Goal: Contribute content: Contribute content

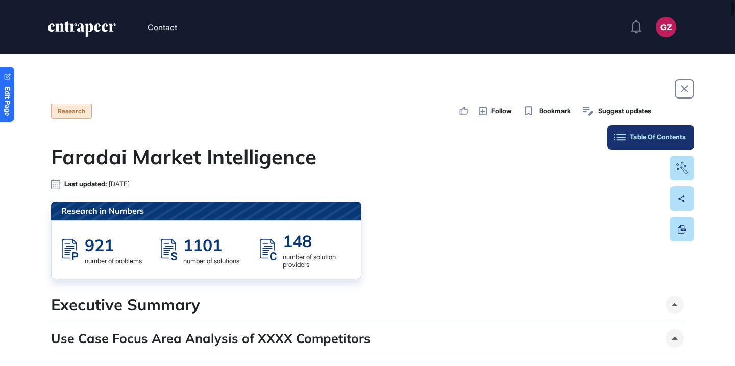
click at [690, 132] on button "Table Of Contents" at bounding box center [651, 137] width 87 height 25
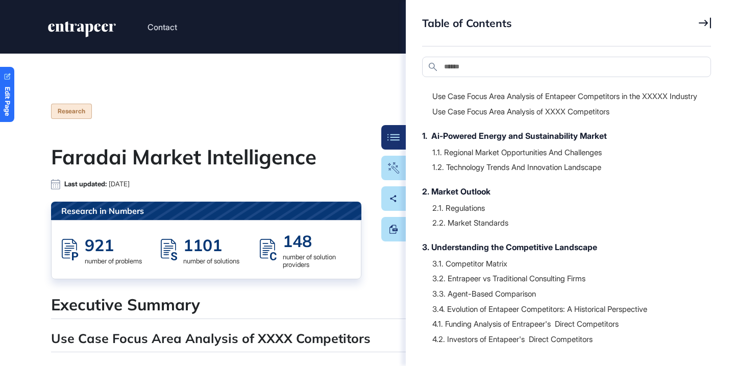
scroll to position [47, 0]
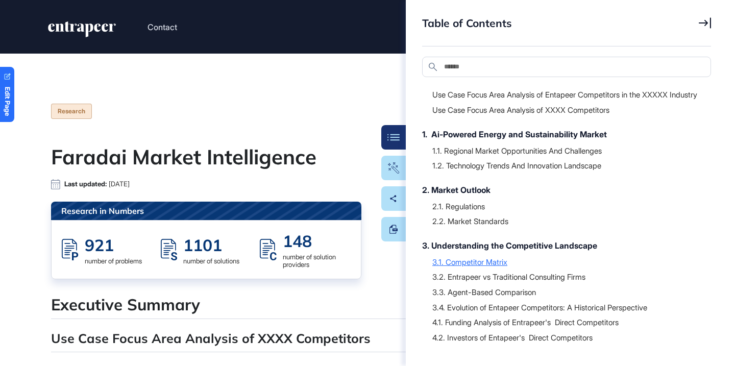
click at [471, 267] on div "3.1. Competitor Matrix" at bounding box center [567, 262] width 269 height 10
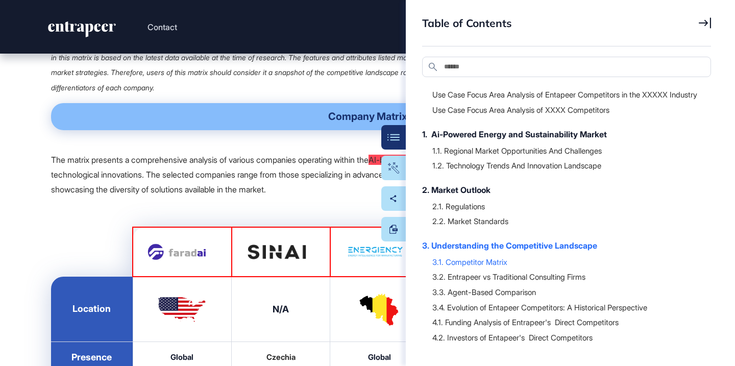
scroll to position [9025, 0]
click at [395, 142] on button "Table Of Contents" at bounding box center [362, 137] width 87 height 25
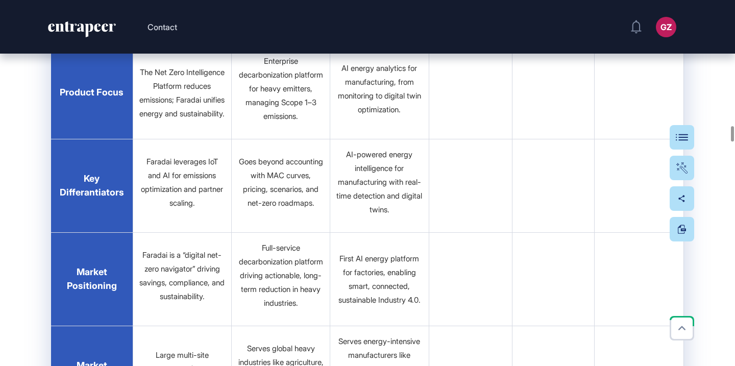
scroll to position [9409, 0]
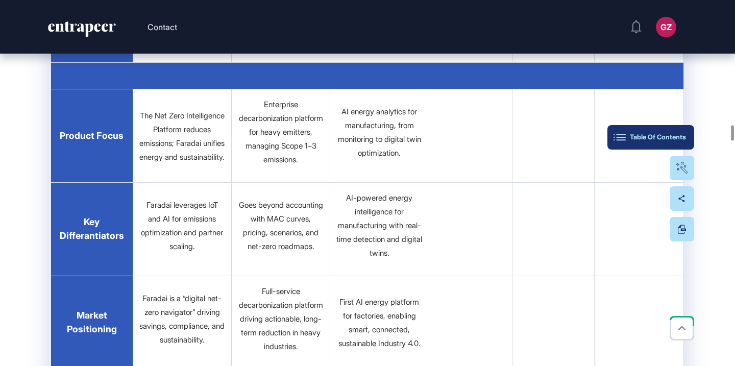
click at [686, 133] on button "Table Of Contents" at bounding box center [651, 137] width 87 height 25
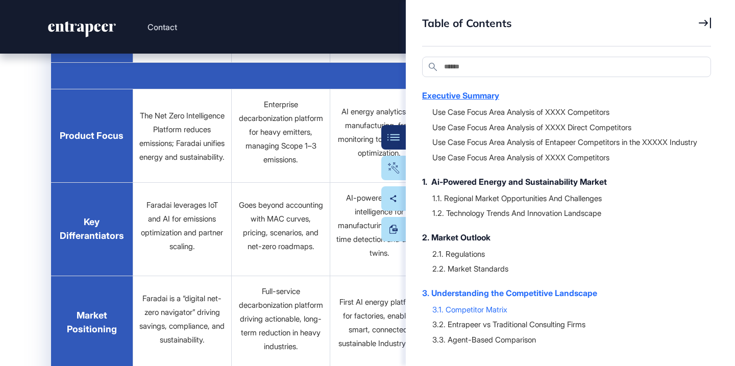
click at [453, 98] on div "Executive Summary" at bounding box center [561, 95] width 279 height 12
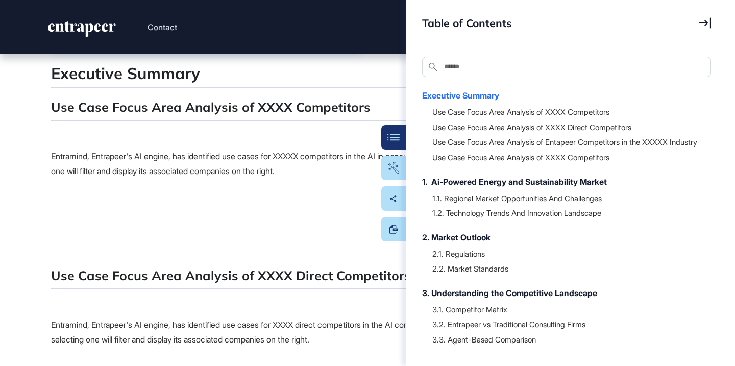
scroll to position [0, 0]
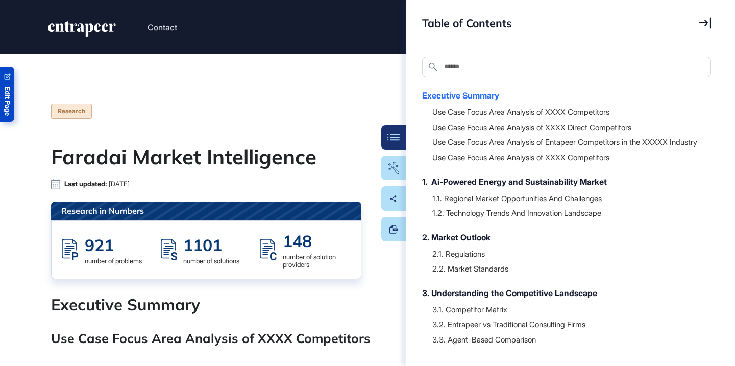
click at [7, 93] on span "Edit Page" at bounding box center [7, 101] width 7 height 29
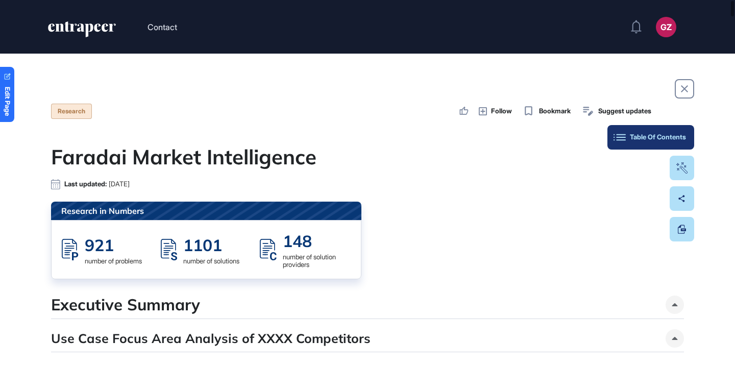
click at [675, 142] on button "Table Of Contents" at bounding box center [651, 137] width 87 height 25
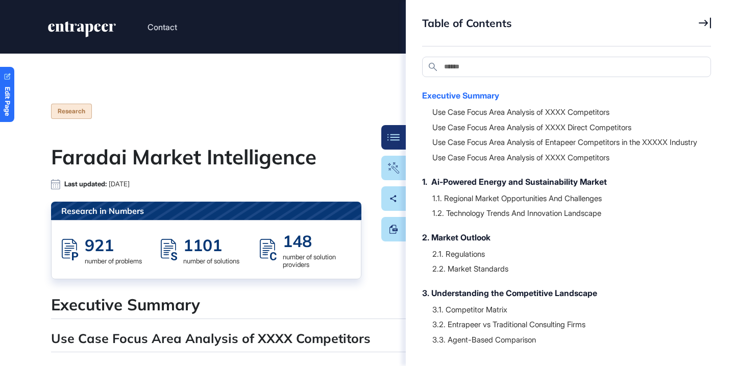
scroll to position [206, 0]
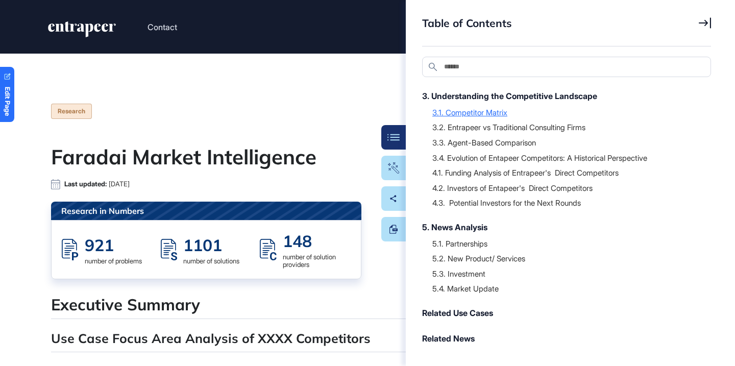
click at [471, 113] on div "3.1. Competitor Matrix" at bounding box center [567, 112] width 269 height 10
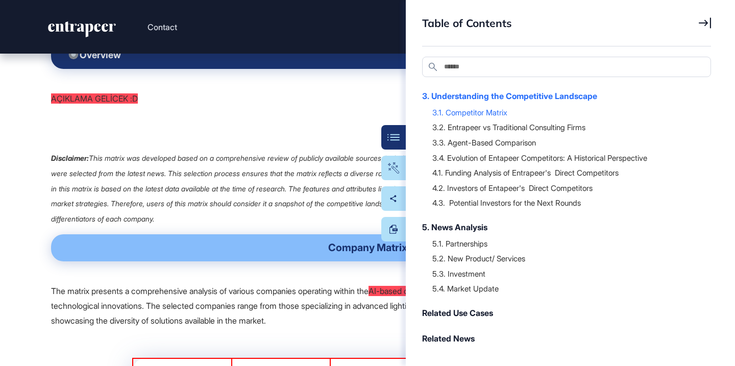
scroll to position [9025, 0]
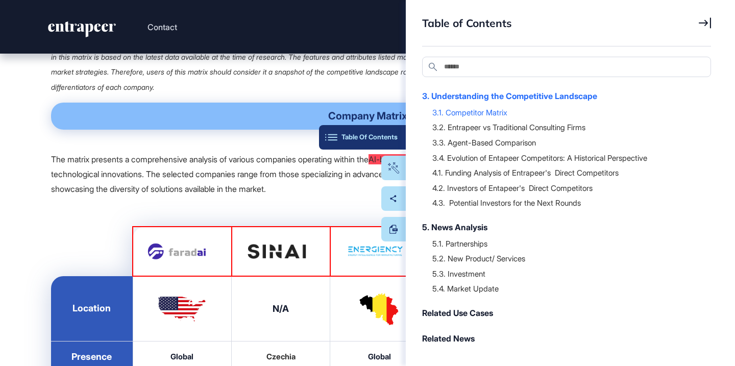
click at [383, 135] on div "Table Of Contents" at bounding box center [362, 137] width 70 height 8
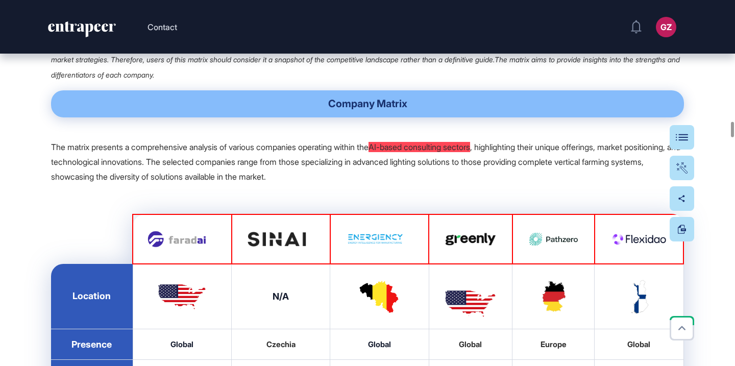
scroll to position [9176, 0]
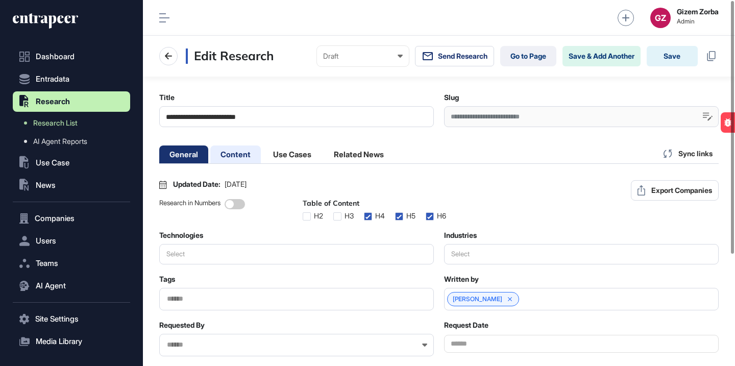
click at [263, 159] on li "Content" at bounding box center [292, 155] width 59 height 18
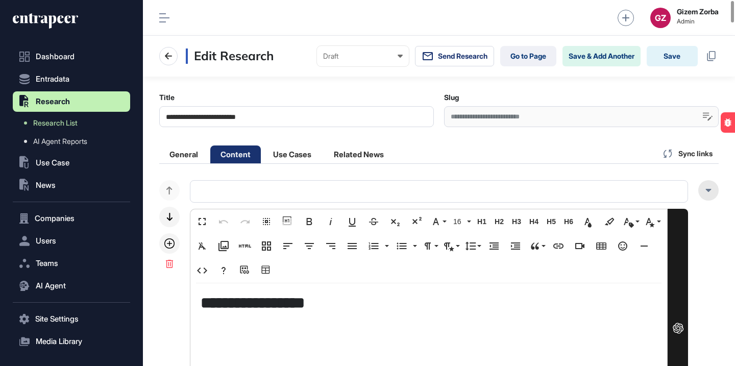
click at [709, 199] on div at bounding box center [709, 190] width 20 height 20
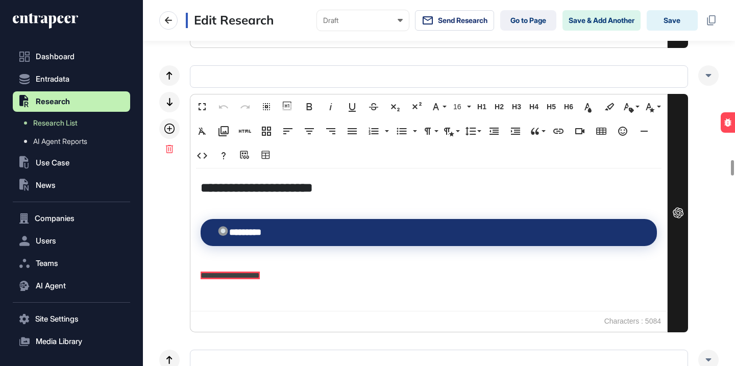
scroll to position [3820, 0]
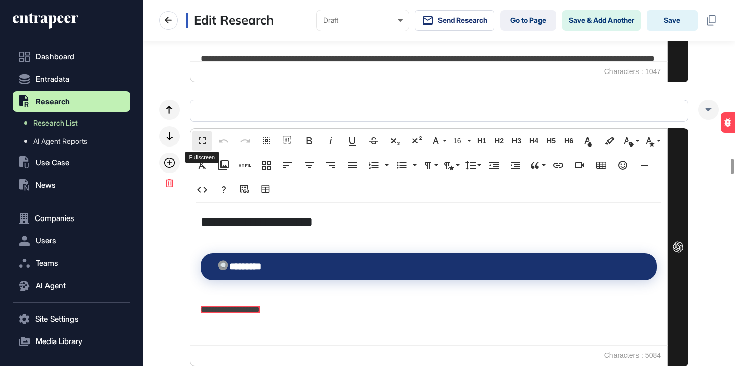
click at [208, 132] on button "Fullscreen" at bounding box center [202, 141] width 19 height 20
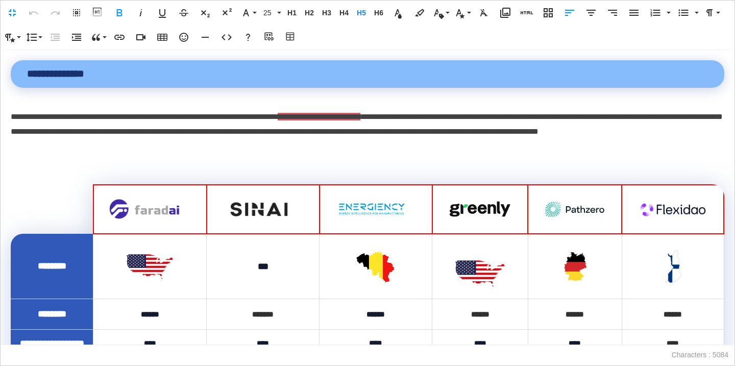
scroll to position [543, 0]
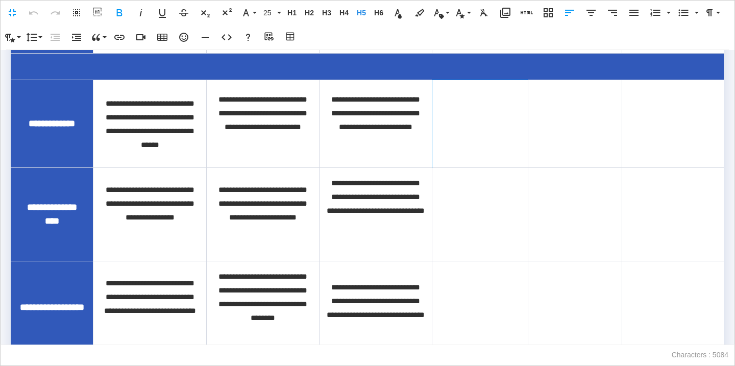
click at [454, 162] on td at bounding box center [481, 124] width 96 height 88
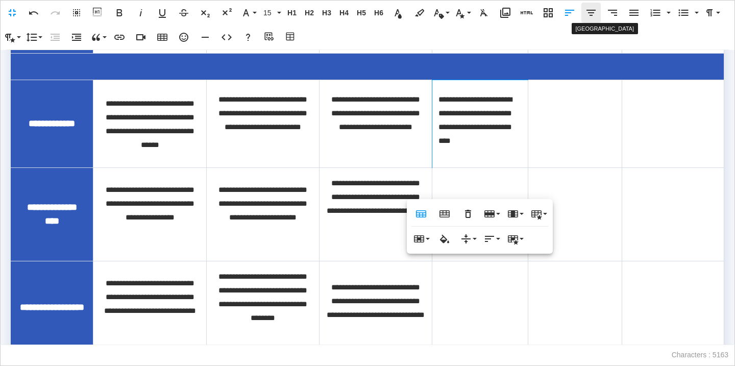
click at [596, 15] on icon "button" at bounding box center [591, 13] width 12 height 12
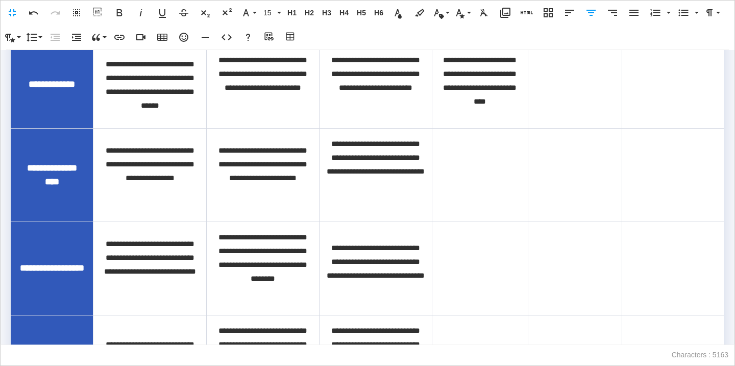
scroll to position [659, 0]
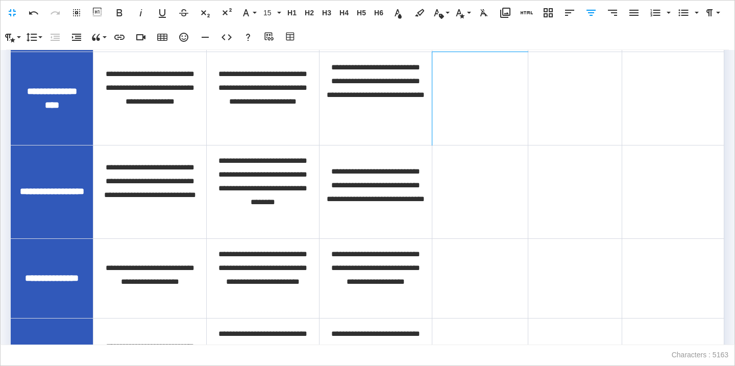
click at [466, 128] on td at bounding box center [481, 98] width 96 height 93
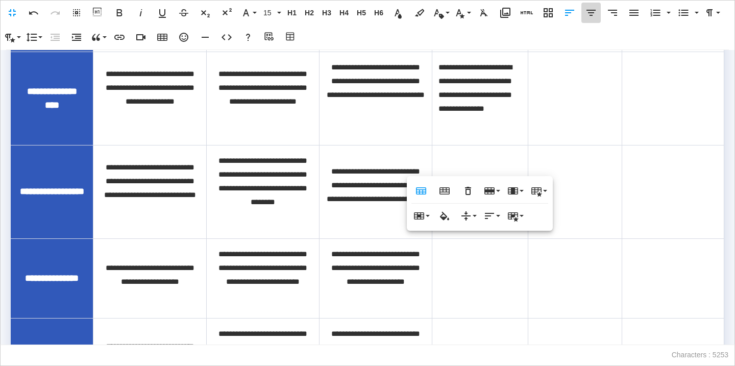
click at [591, 9] on icon "button" at bounding box center [591, 13] width 12 height 12
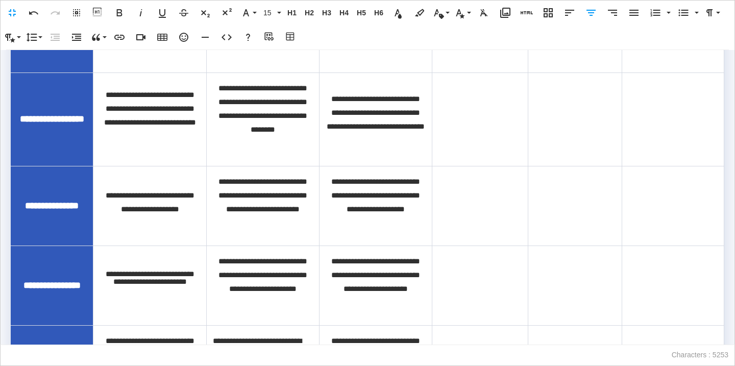
scroll to position [739, 0]
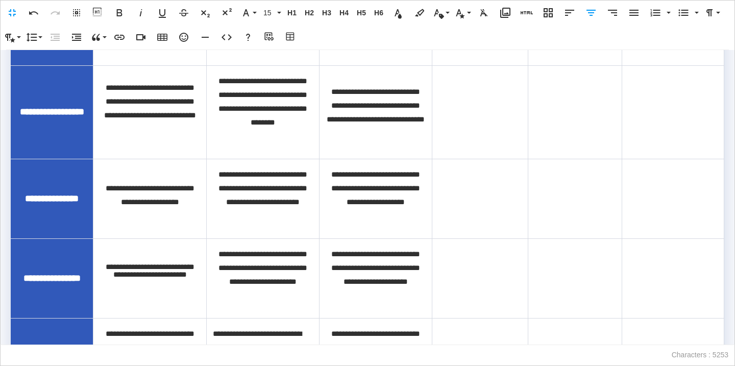
click at [468, 145] on td at bounding box center [481, 111] width 96 height 93
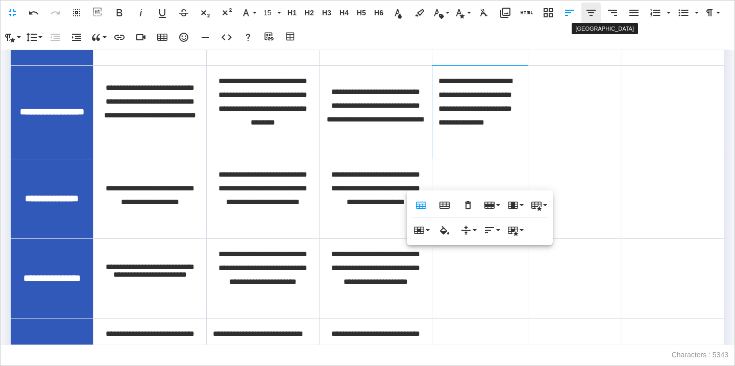
click at [590, 17] on icon "button" at bounding box center [591, 13] width 12 height 12
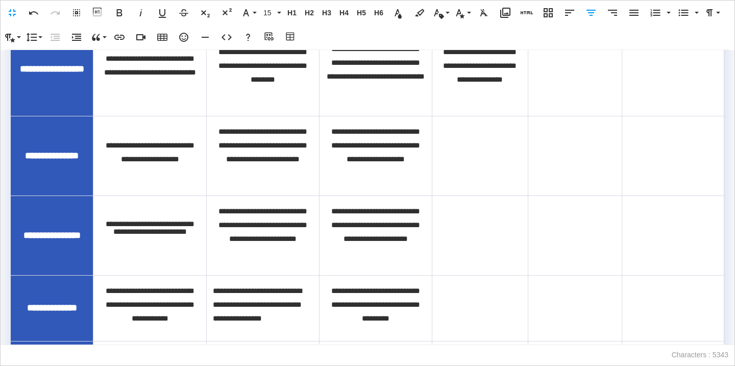
scroll to position [791, 0]
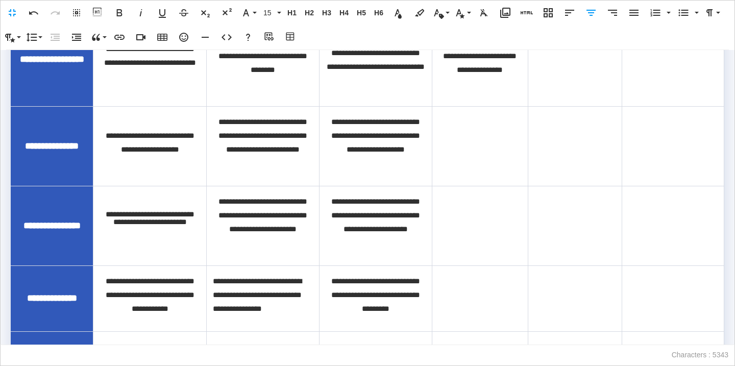
click at [476, 184] on td at bounding box center [481, 146] width 96 height 80
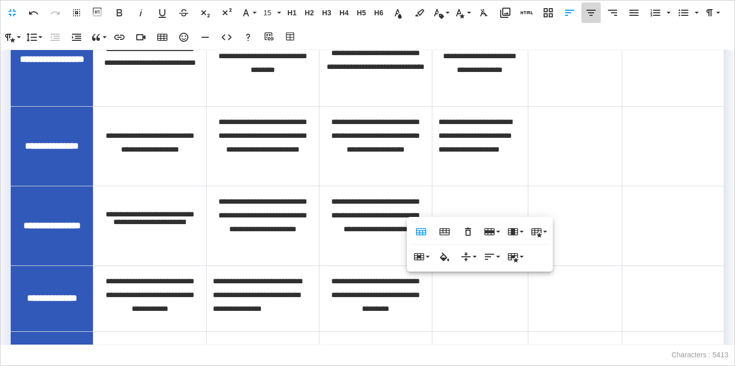
click at [591, 8] on icon "button" at bounding box center [591, 13] width 12 height 12
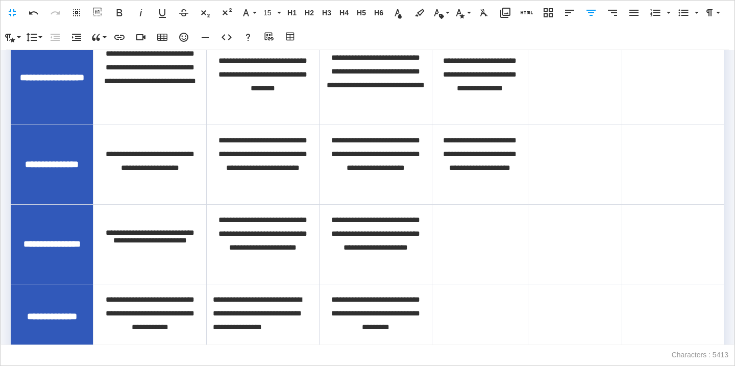
scroll to position [866, 0]
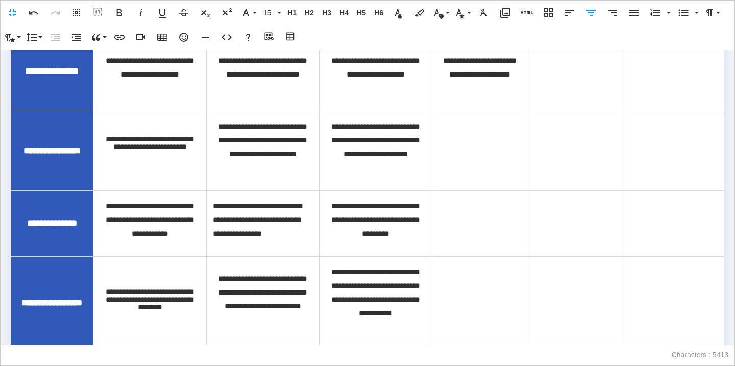
click at [482, 184] on td at bounding box center [481, 151] width 96 height 80
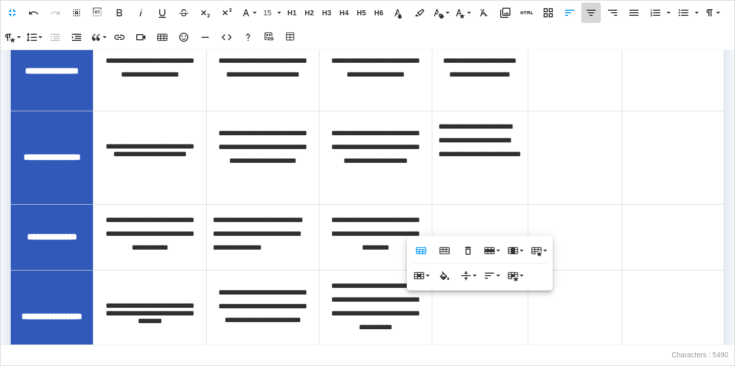
click at [593, 9] on icon "button" at bounding box center [591, 13] width 12 height 12
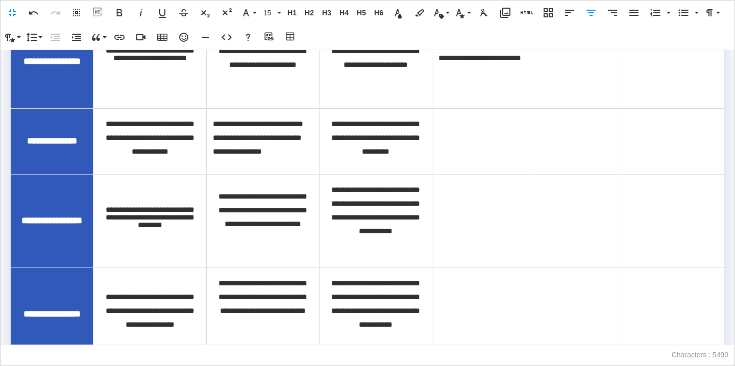
scroll to position [966, 0]
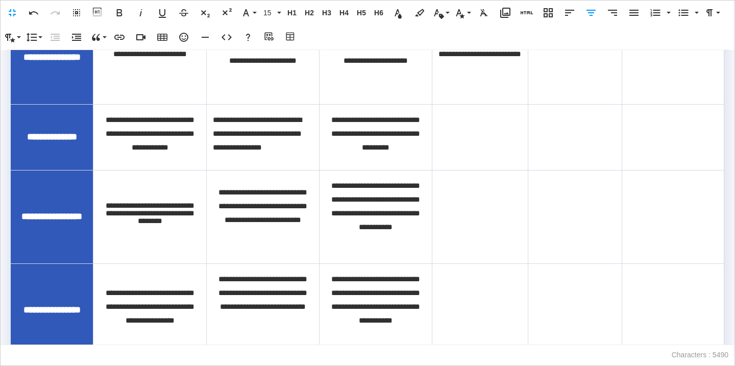
click at [463, 170] on td at bounding box center [481, 137] width 96 height 66
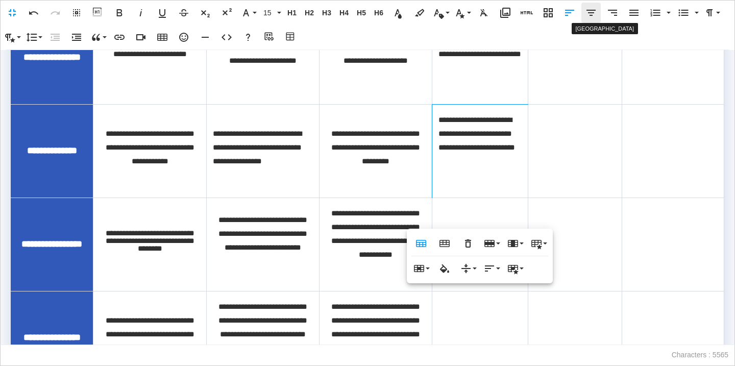
click at [589, 16] on icon "button" at bounding box center [591, 13] width 12 height 12
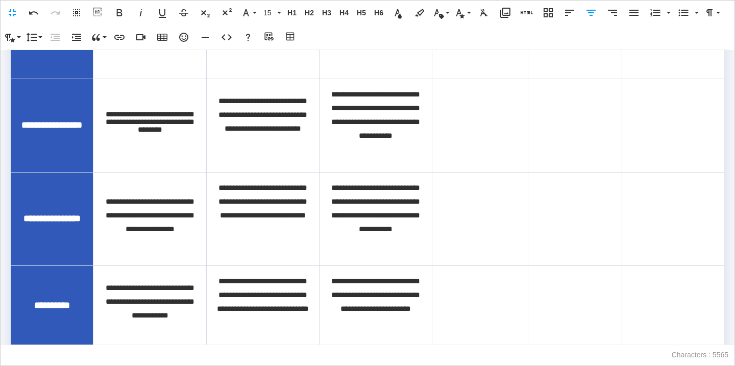
scroll to position [1098, 0]
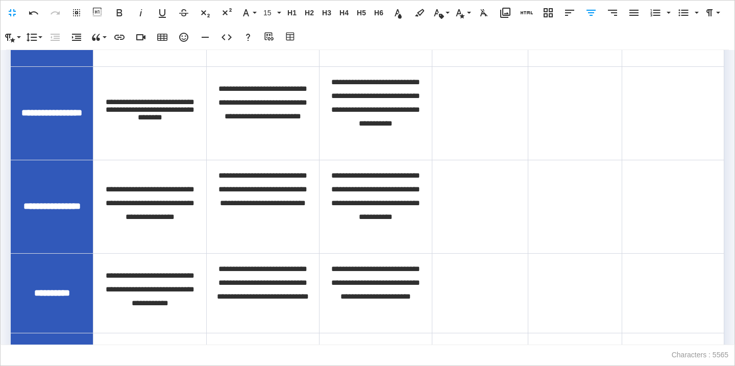
click at [478, 149] on td at bounding box center [481, 112] width 96 height 93
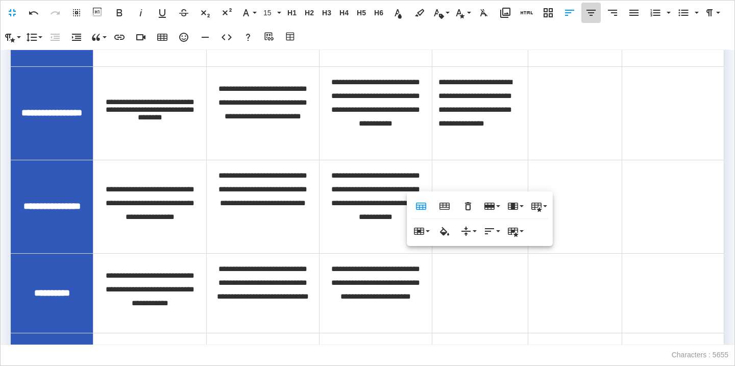
click at [590, 15] on icon "button" at bounding box center [591, 13] width 9 height 6
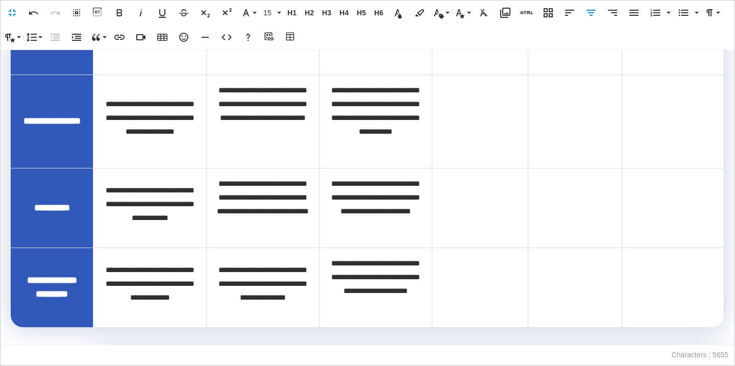
scroll to position [1204, 0]
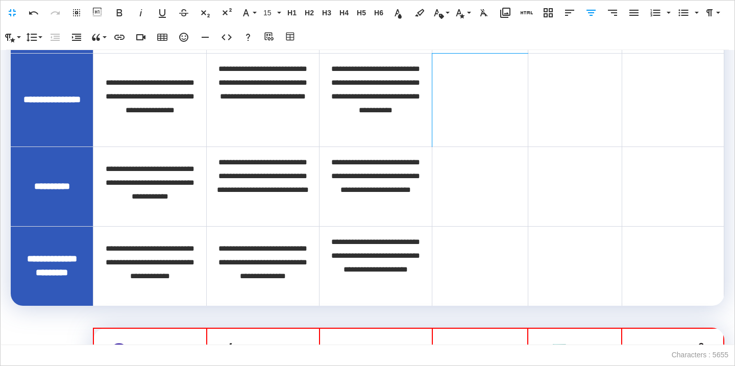
click at [458, 133] on td at bounding box center [481, 99] width 96 height 93
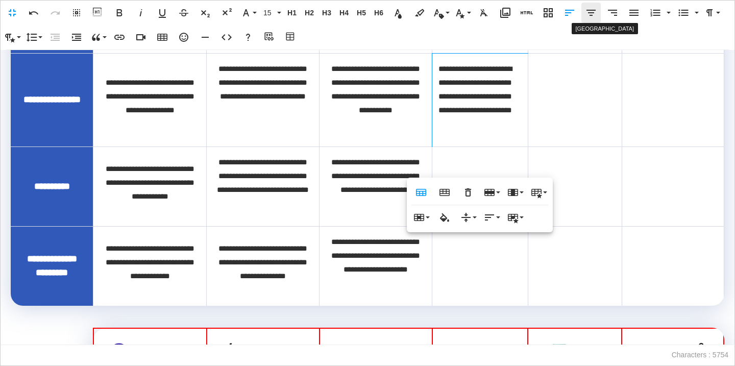
click at [593, 16] on icon "button" at bounding box center [591, 13] width 12 height 12
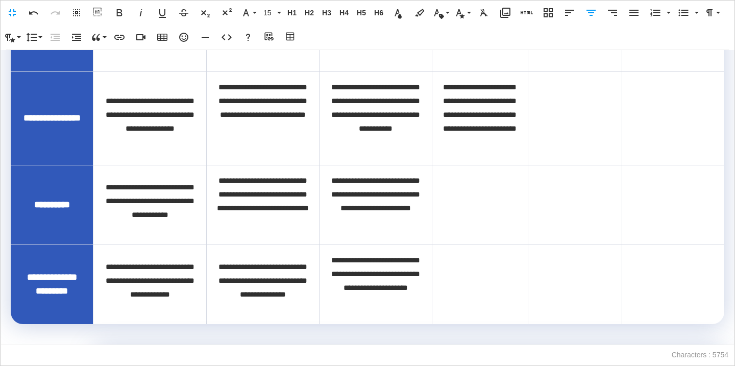
scroll to position [1255, 0]
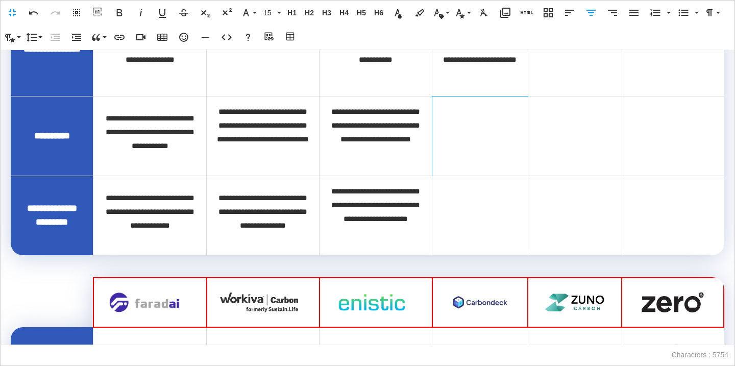
click at [455, 136] on p at bounding box center [480, 132] width 83 height 8
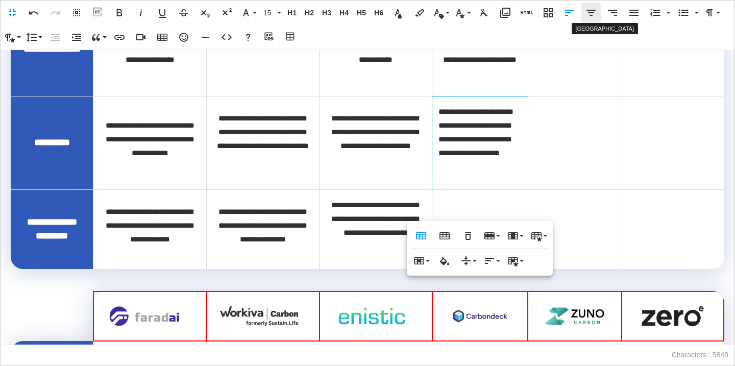
click at [593, 13] on icon "button" at bounding box center [591, 13] width 12 height 12
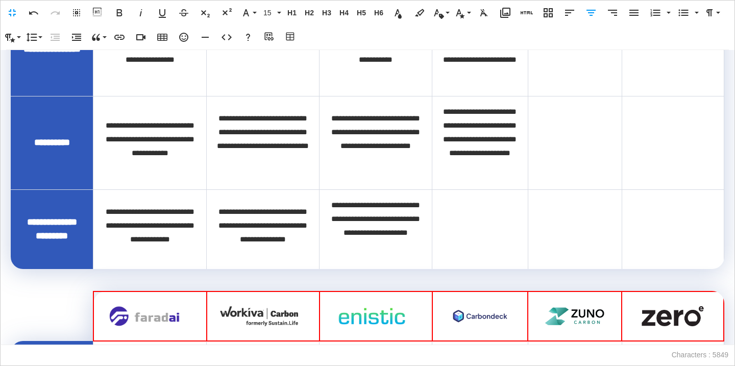
scroll to position [1236, 0]
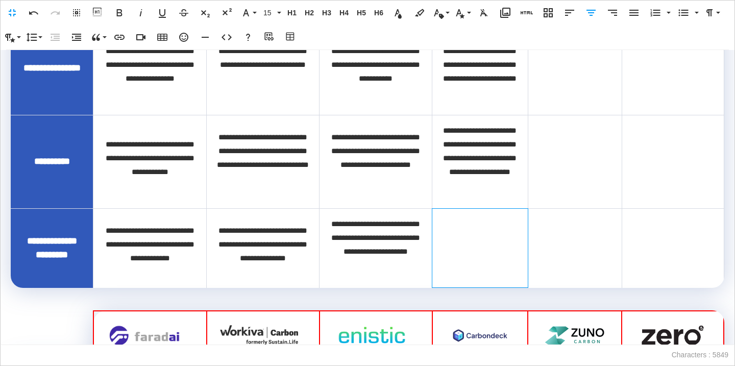
click at [497, 248] on p at bounding box center [480, 245] width 83 height 8
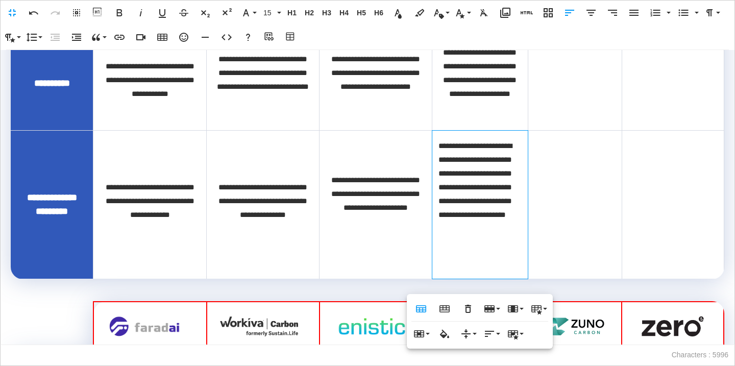
scroll to position [1330, 0]
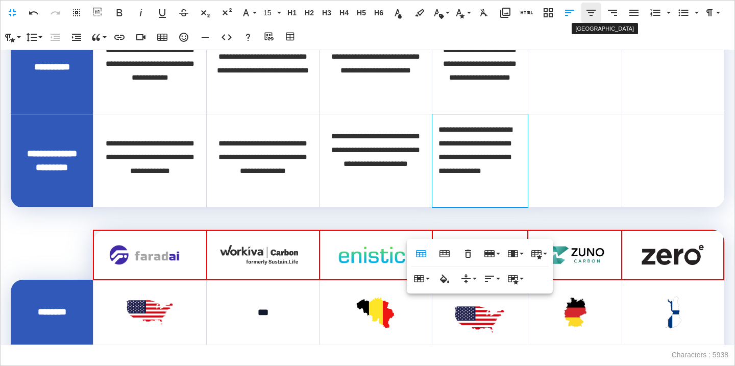
click at [589, 16] on icon "button" at bounding box center [591, 13] width 12 height 12
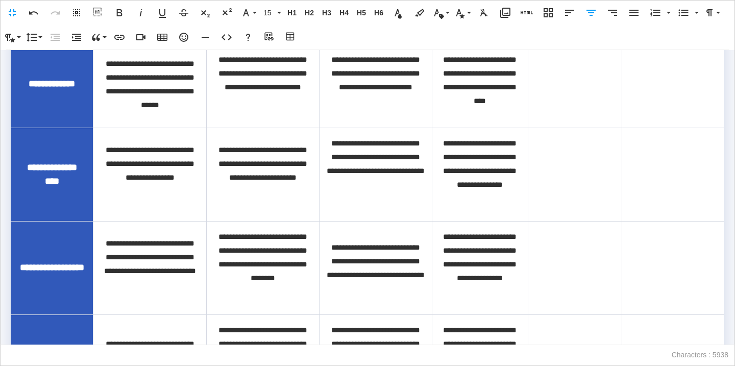
scroll to position [475, 0]
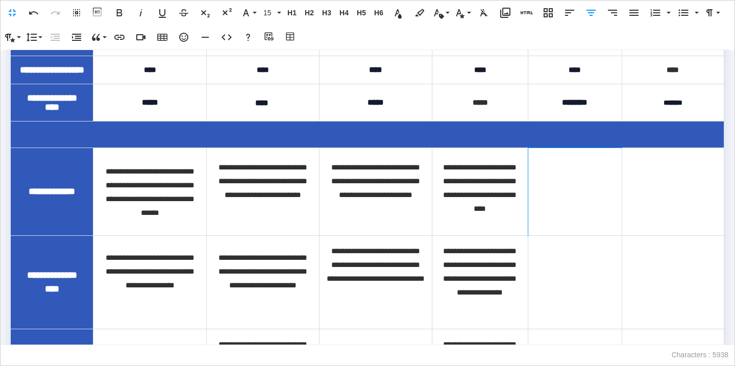
click at [562, 195] on td at bounding box center [575, 192] width 94 height 88
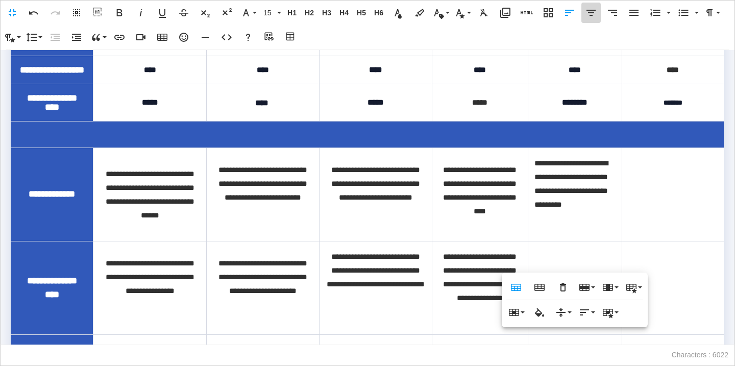
click at [592, 12] on icon "button" at bounding box center [591, 13] width 9 height 6
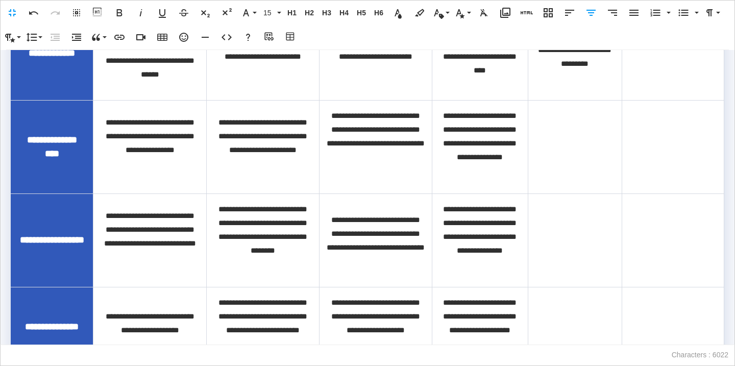
scroll to position [566, 0]
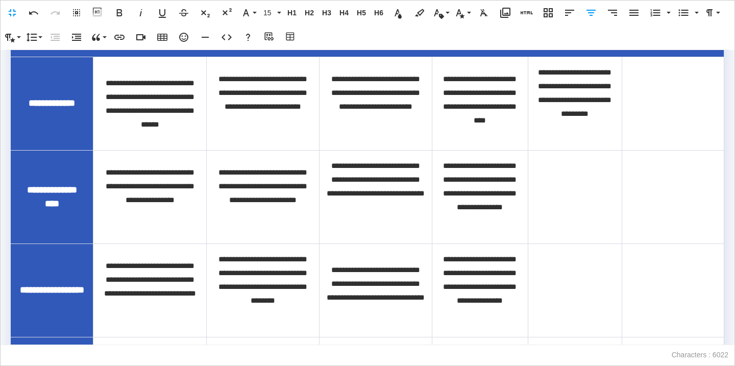
click at [583, 201] on td at bounding box center [575, 196] width 94 height 93
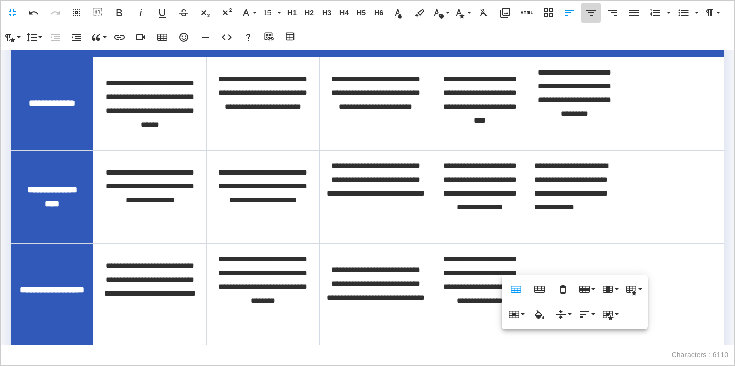
click at [595, 17] on icon "button" at bounding box center [591, 13] width 12 height 12
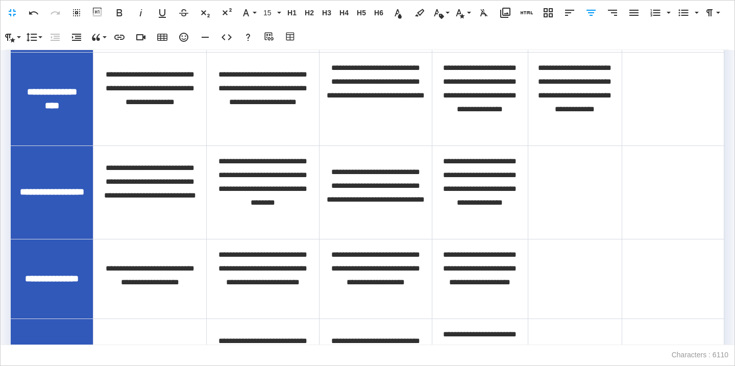
scroll to position [683, 0]
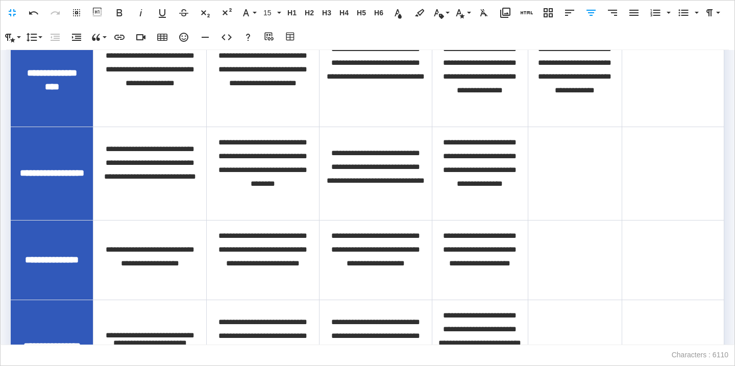
click at [595, 174] on p at bounding box center [575, 170] width 81 height 8
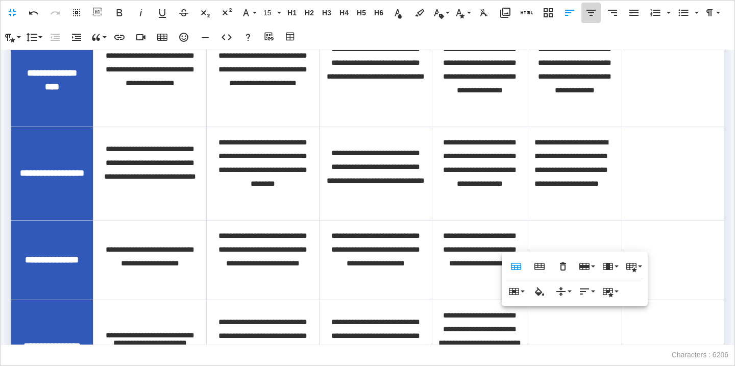
click at [592, 10] on icon "button" at bounding box center [591, 13] width 9 height 6
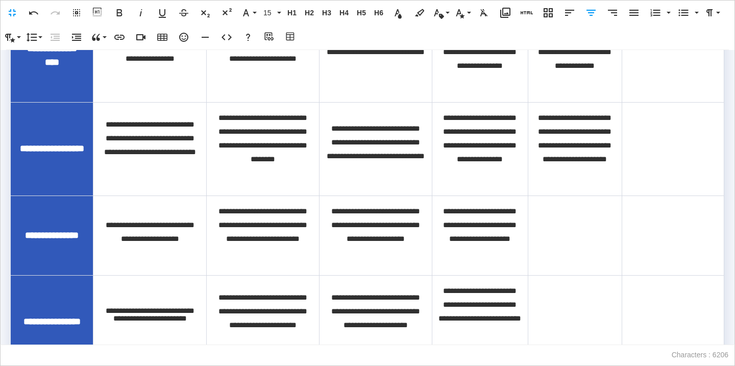
scroll to position [709, 0]
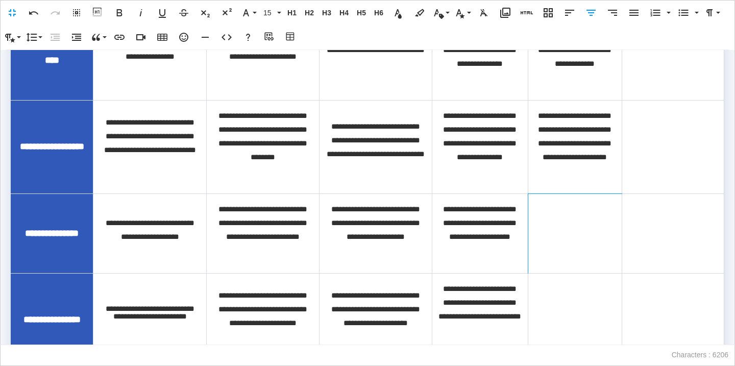
click at [569, 233] on p at bounding box center [575, 230] width 81 height 8
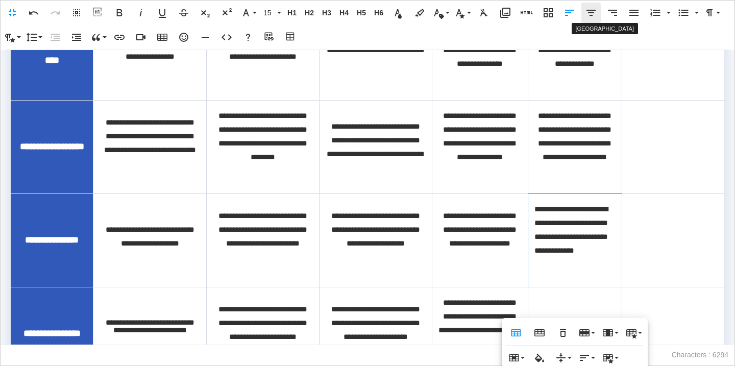
click at [589, 11] on icon "button" at bounding box center [591, 13] width 12 height 12
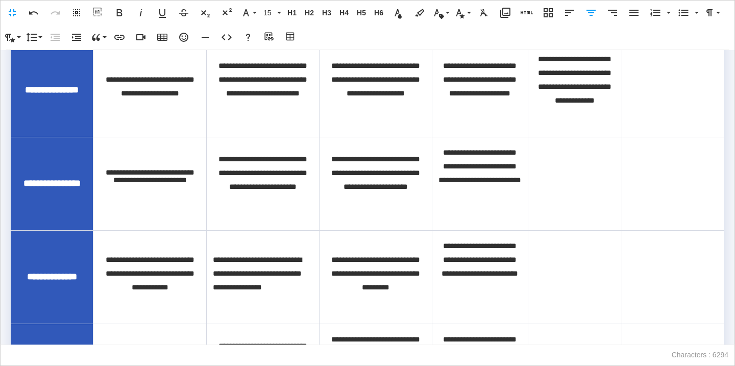
scroll to position [861, 0]
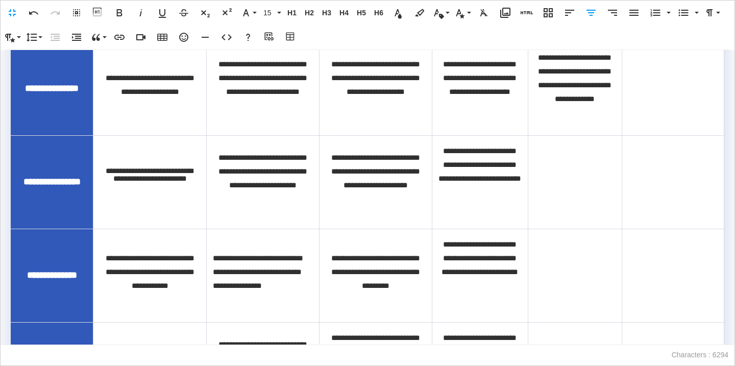
click at [568, 174] on td at bounding box center [575, 181] width 94 height 93
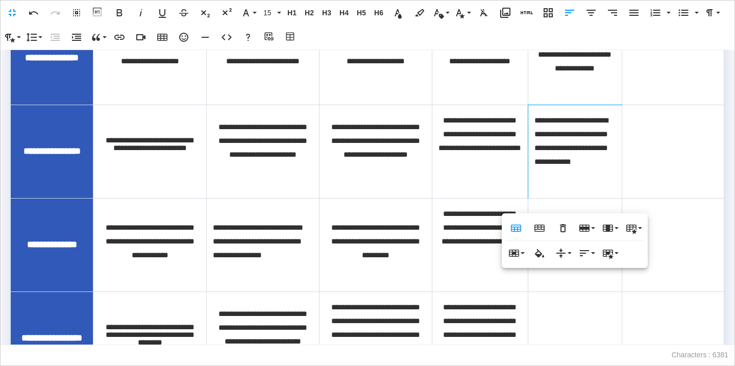
scroll to position [909, 0]
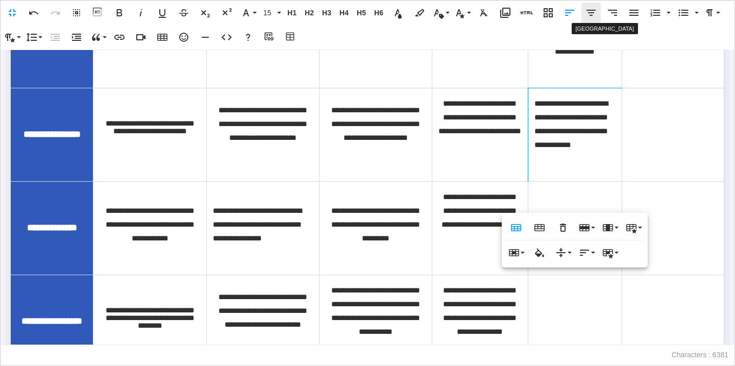
click at [600, 13] on button "Align Center" at bounding box center [591, 13] width 19 height 20
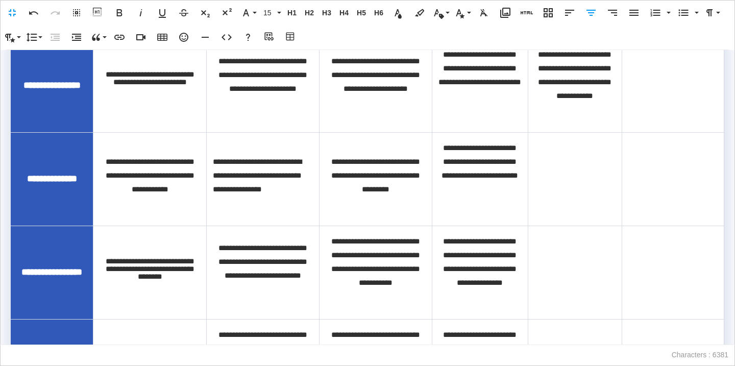
scroll to position [970, 0]
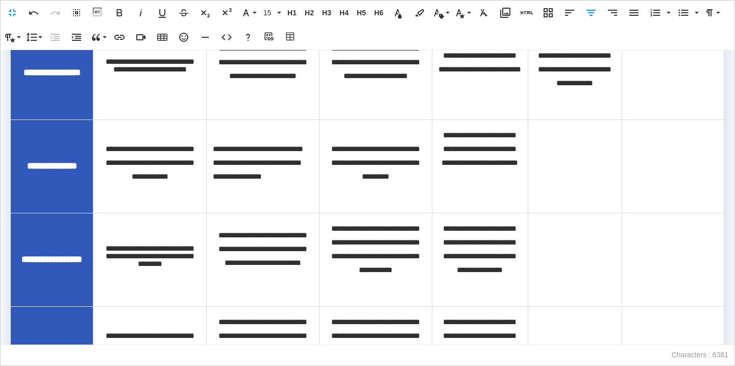
click at [550, 166] on p at bounding box center [575, 163] width 81 height 8
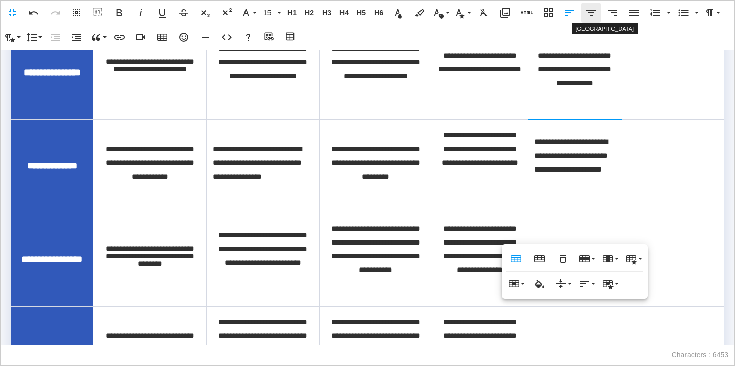
click at [589, 12] on icon "button" at bounding box center [591, 13] width 12 height 12
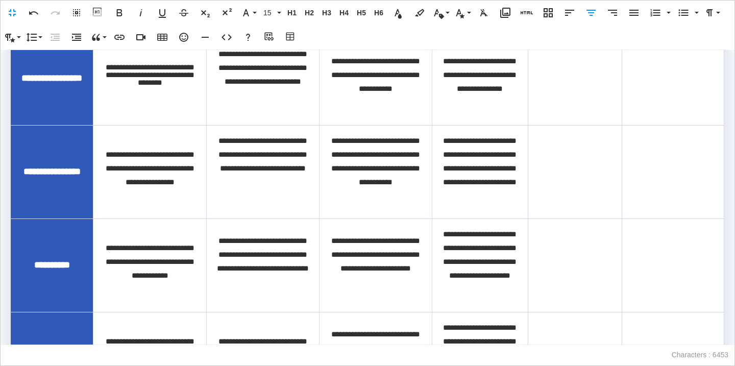
scroll to position [1094, 0]
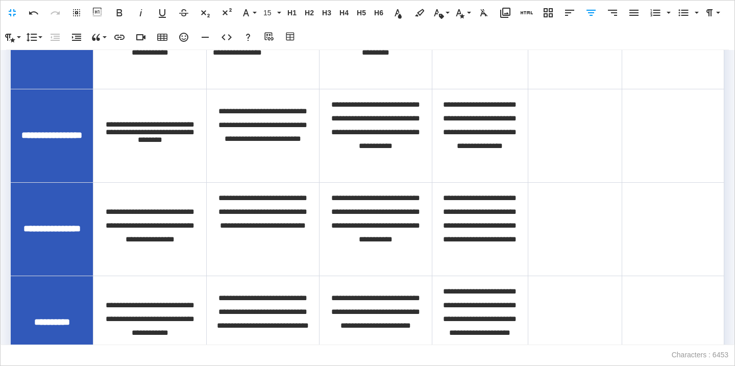
click at [553, 136] on p at bounding box center [575, 132] width 81 height 8
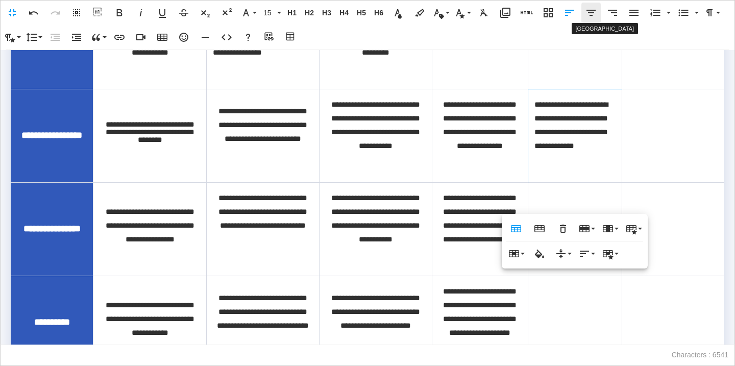
click at [589, 12] on icon "button" at bounding box center [591, 13] width 9 height 6
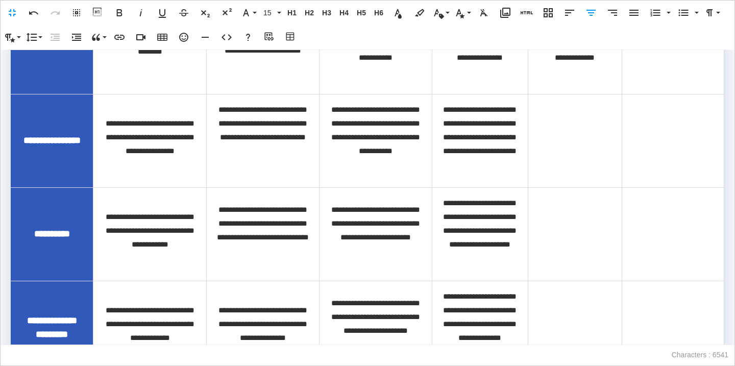
scroll to position [1171, 0]
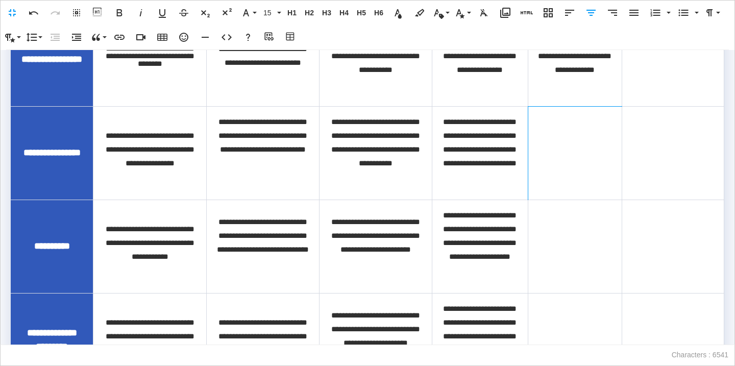
click at [543, 153] on p at bounding box center [575, 150] width 81 height 8
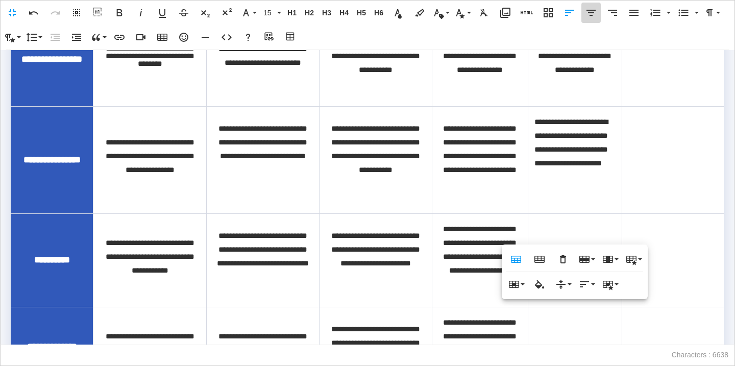
click at [588, 13] on icon "button" at bounding box center [591, 13] width 9 height 6
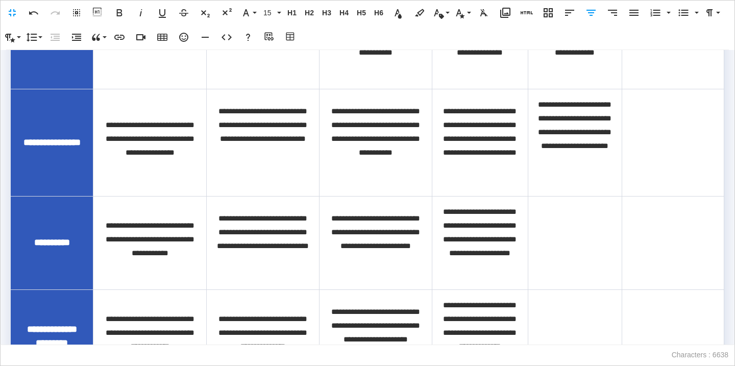
scroll to position [1338, 0]
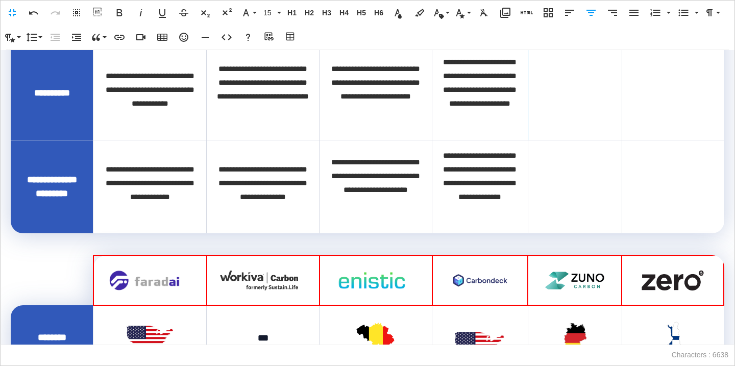
click at [567, 105] on td at bounding box center [575, 92] width 94 height 93
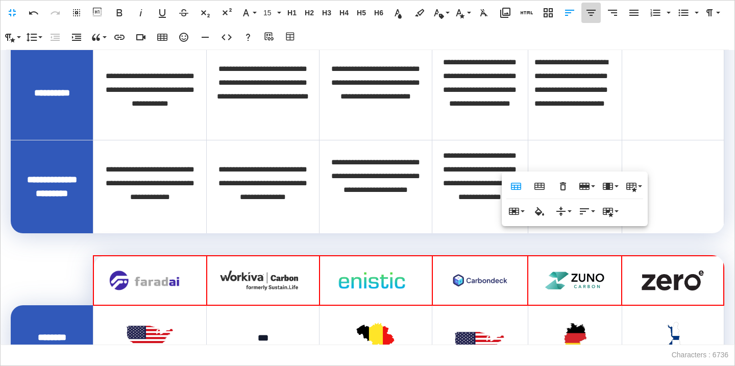
click at [591, 17] on icon "button" at bounding box center [591, 13] width 12 height 12
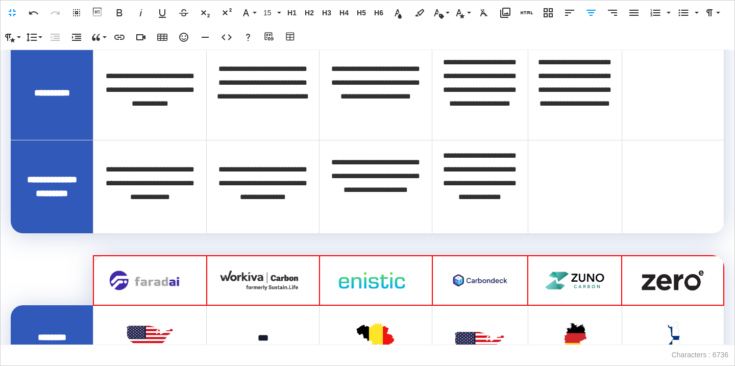
scroll to position [1319, 0]
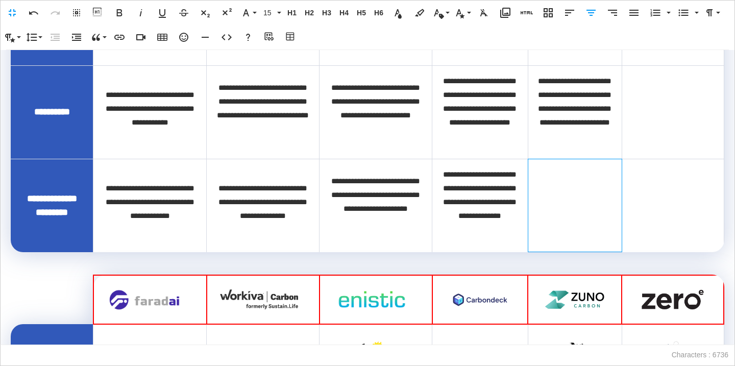
click at [553, 232] on td at bounding box center [575, 205] width 94 height 93
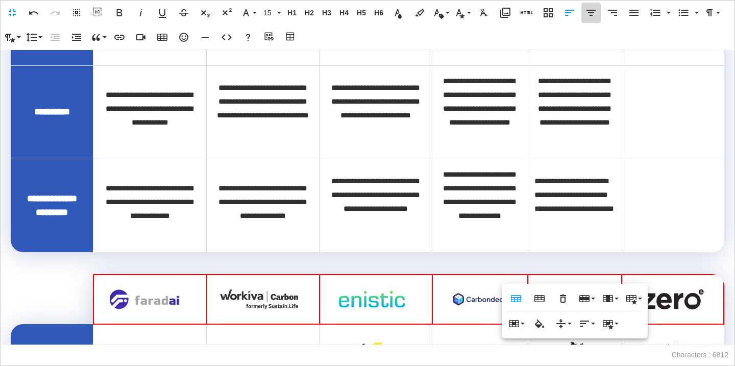
click at [591, 18] on icon "button" at bounding box center [591, 13] width 12 height 12
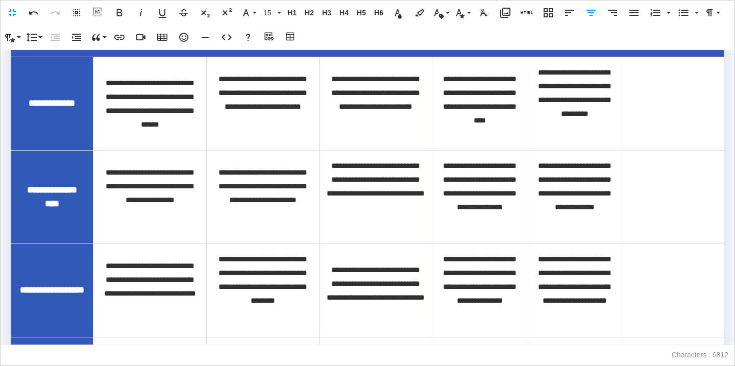
scroll to position [520, 0]
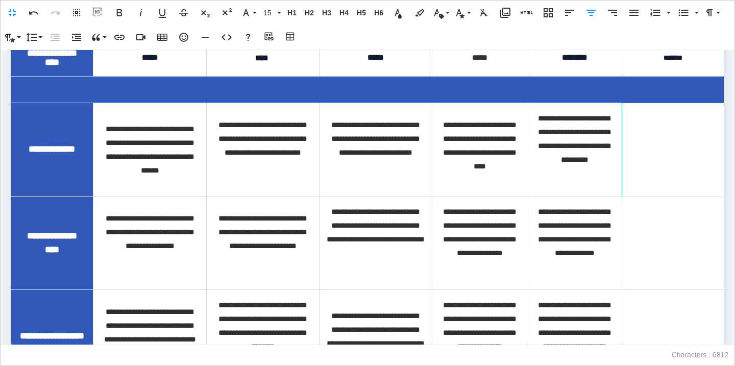
click at [689, 181] on td at bounding box center [673, 149] width 102 height 93
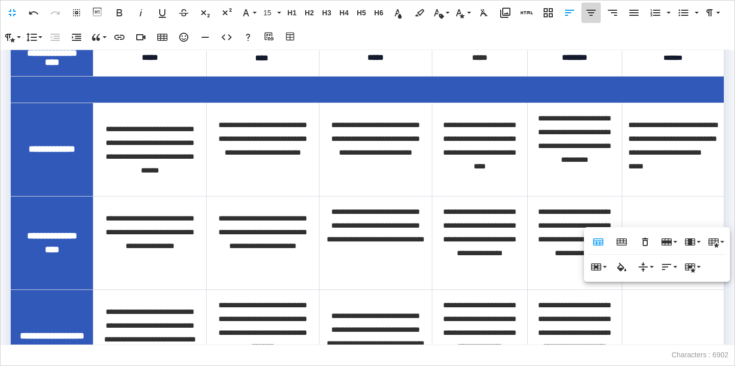
click at [597, 12] on icon "button" at bounding box center [591, 13] width 12 height 12
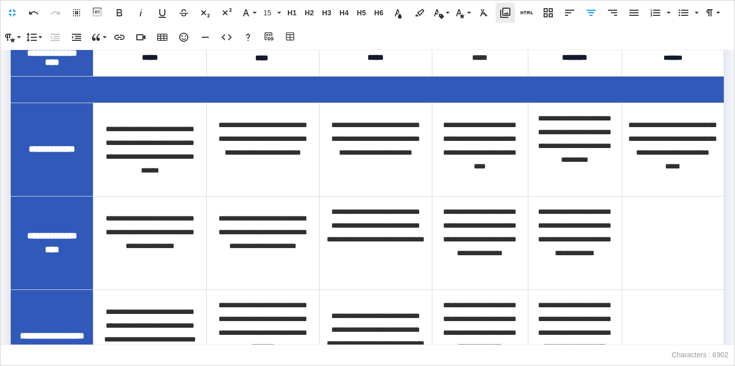
scroll to position [508, 0]
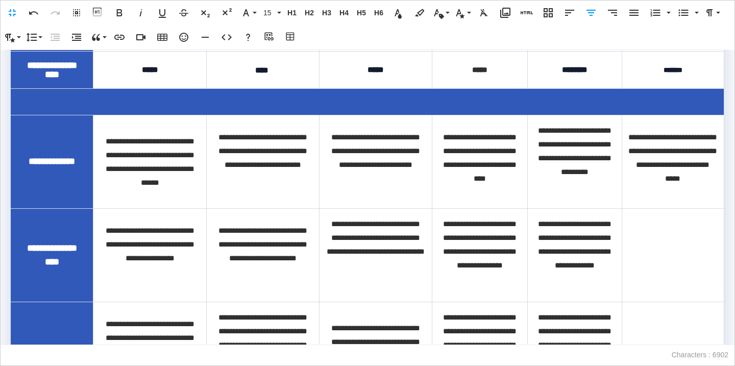
click at [638, 255] on td at bounding box center [673, 254] width 102 height 93
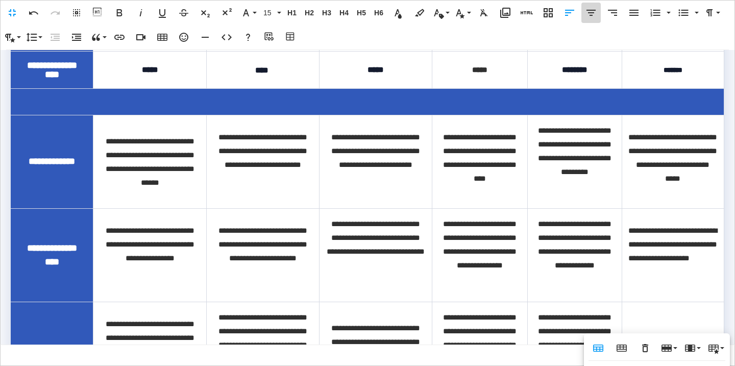
click at [592, 16] on icon "button" at bounding box center [591, 13] width 12 height 12
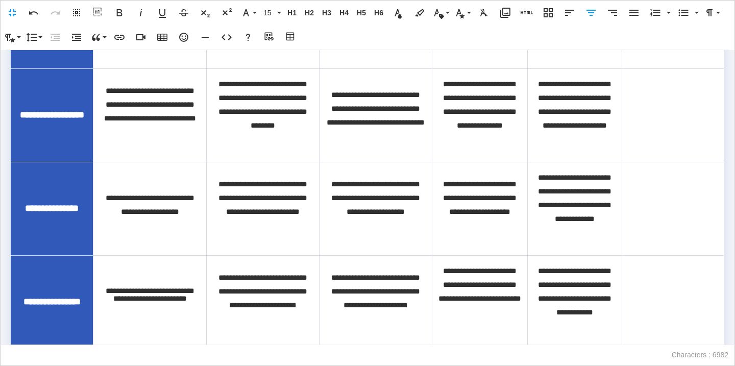
scroll to position [739, 0]
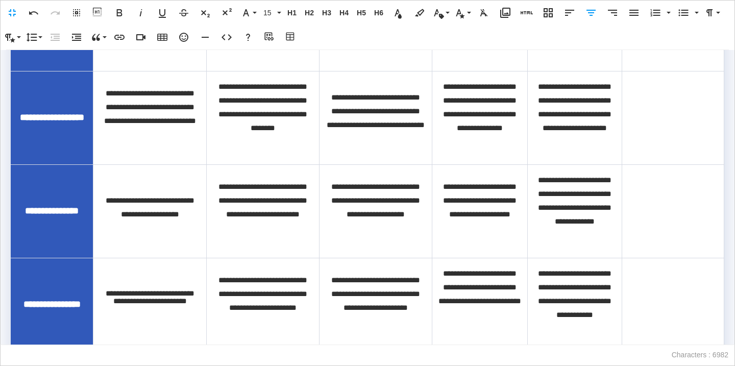
click at [644, 159] on td at bounding box center [673, 117] width 102 height 93
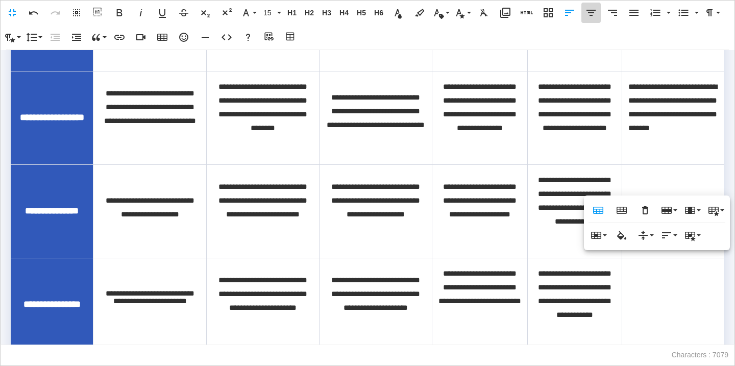
click at [592, 19] on button "Align Center" at bounding box center [591, 13] width 19 height 20
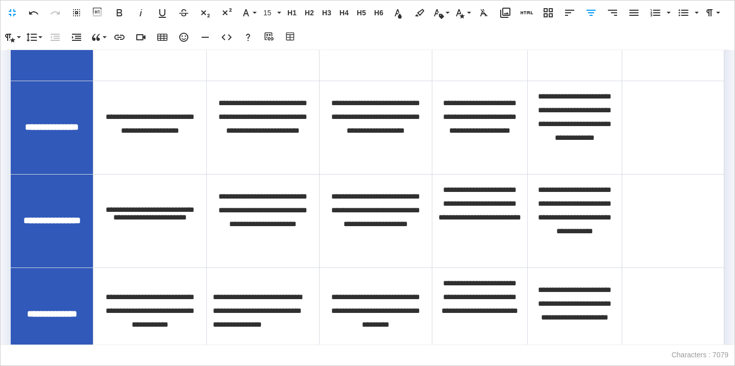
scroll to position [840, 0]
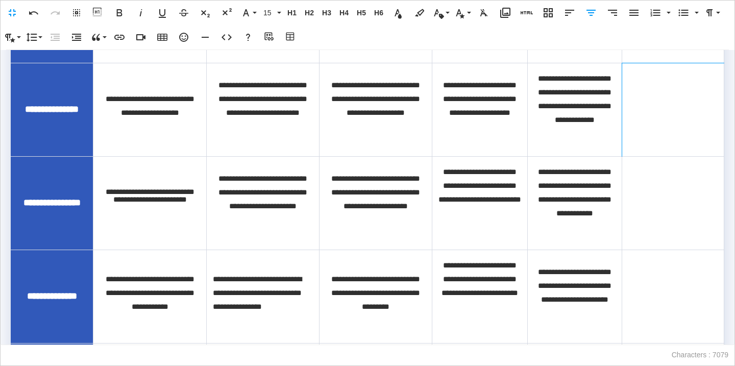
click at [655, 110] on p at bounding box center [673, 106] width 89 height 8
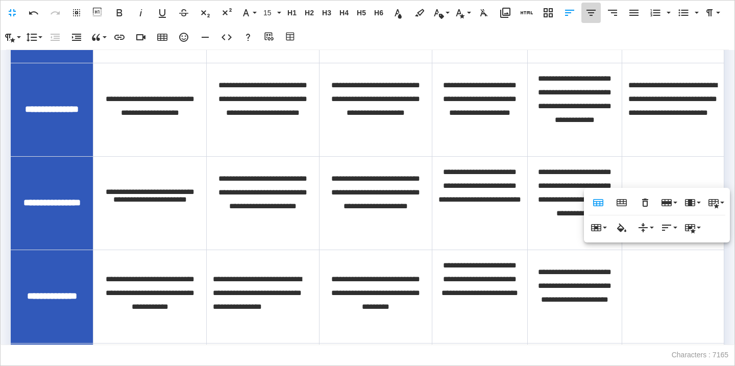
click at [591, 10] on icon "button" at bounding box center [591, 13] width 9 height 6
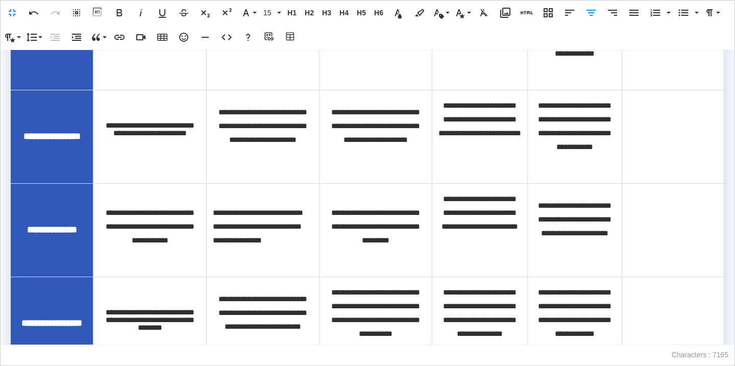
scroll to position [927, 0]
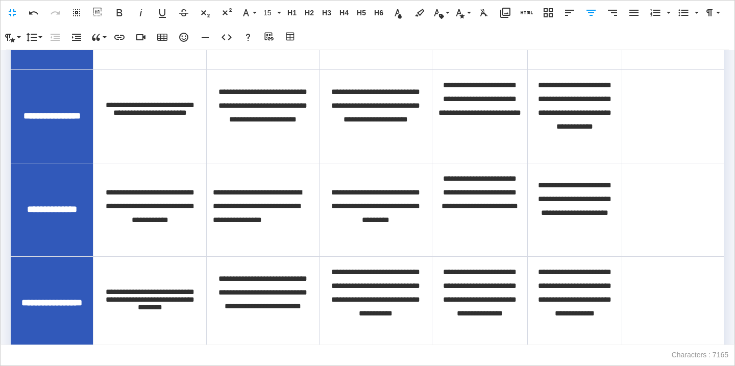
click at [678, 155] on td at bounding box center [673, 115] width 102 height 93
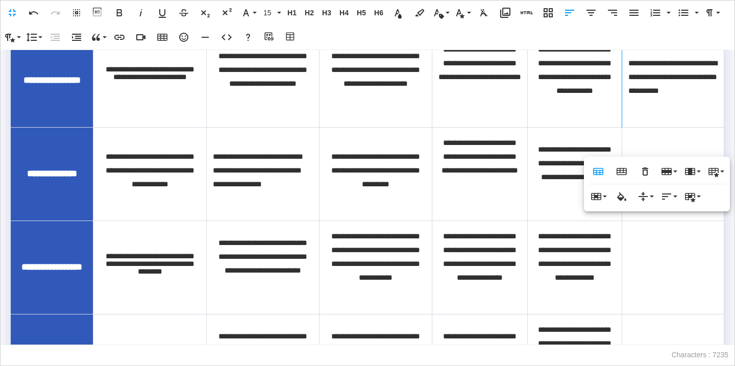
scroll to position [964, 0]
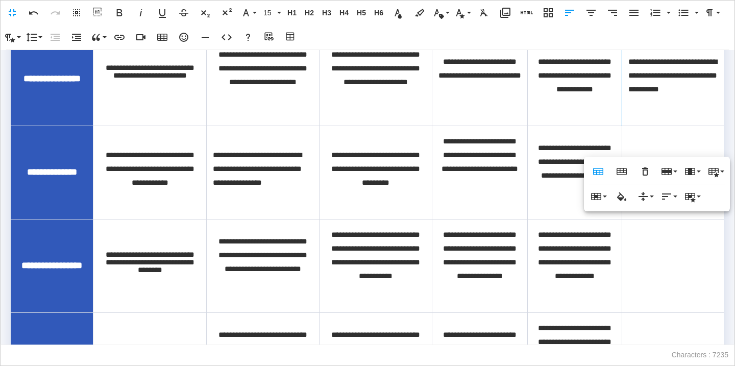
click at [678, 213] on td at bounding box center [673, 172] width 102 height 93
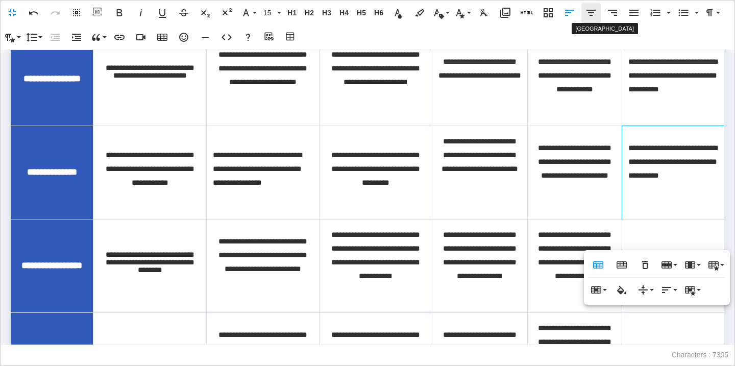
click at [588, 9] on icon "button" at bounding box center [591, 13] width 12 height 12
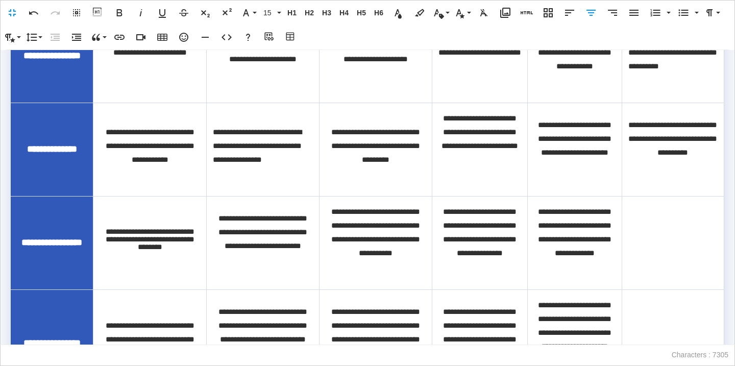
scroll to position [1061, 0]
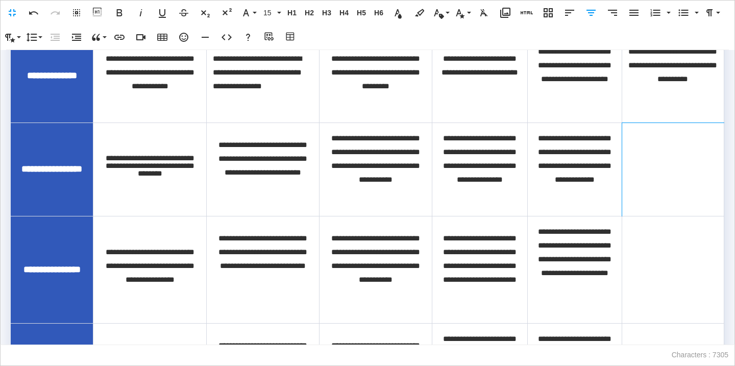
click at [629, 181] on td at bounding box center [673, 169] width 102 height 93
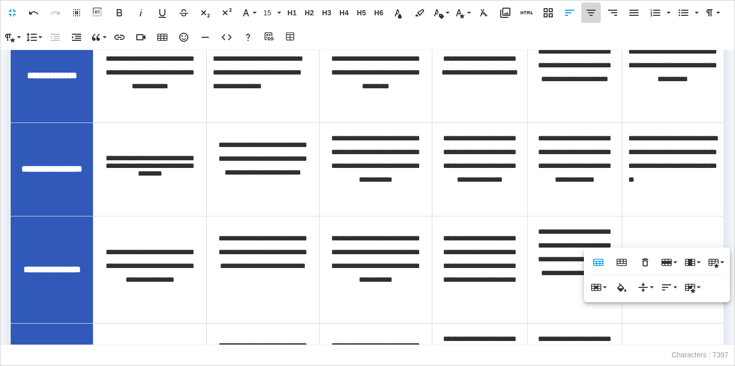
click at [596, 18] on icon "button" at bounding box center [591, 13] width 12 height 12
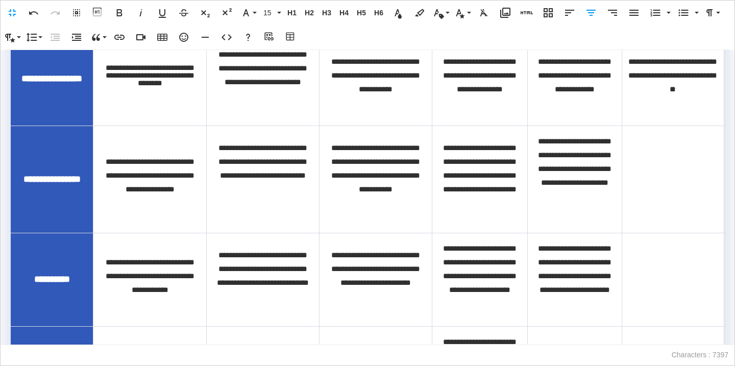
scroll to position [1203, 0]
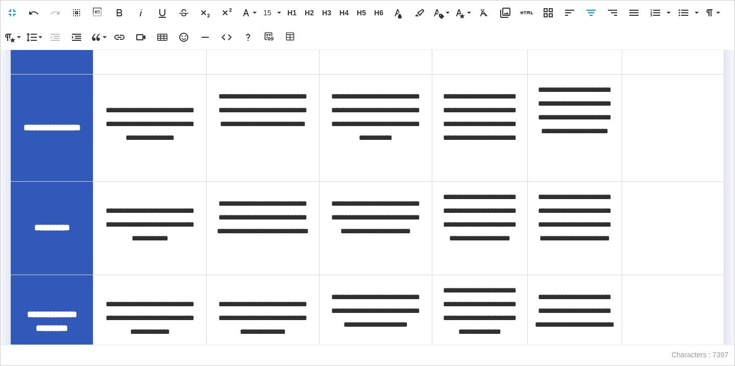
click at [652, 160] on td at bounding box center [673, 127] width 102 height 107
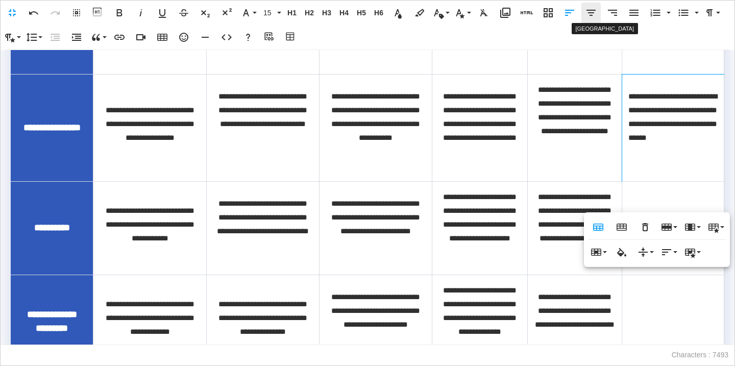
click at [589, 11] on icon "button" at bounding box center [591, 13] width 12 height 12
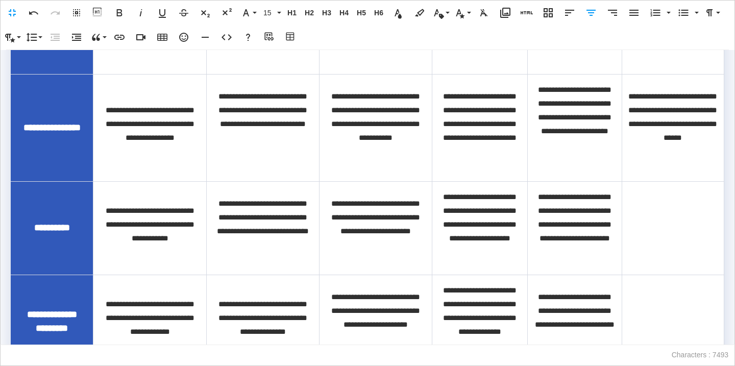
scroll to position [1184, 0]
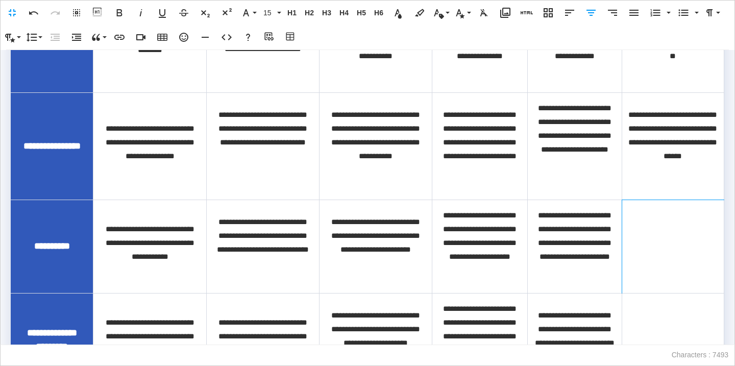
click at [695, 283] on td at bounding box center [673, 246] width 102 height 93
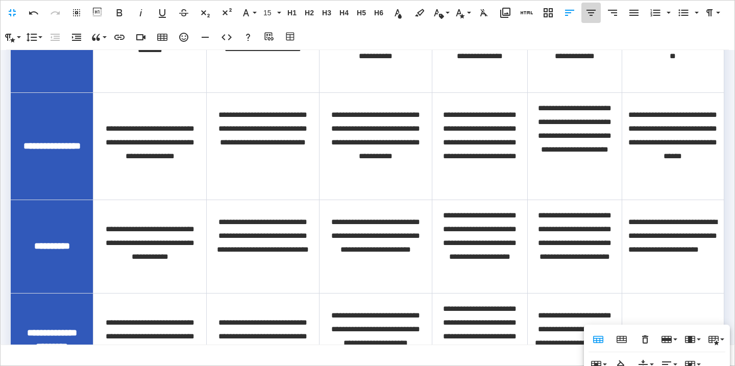
click at [594, 13] on icon "button" at bounding box center [591, 13] width 9 height 6
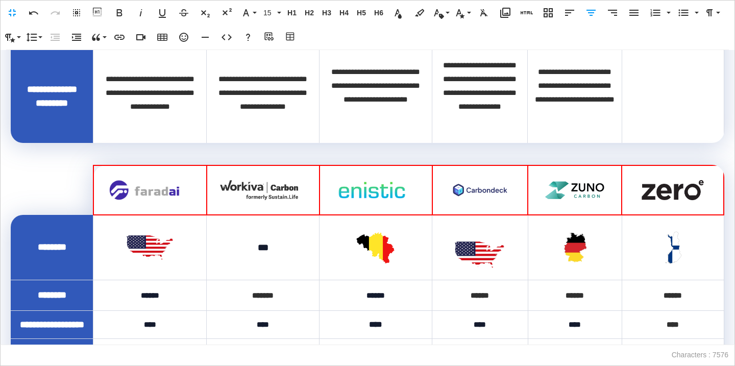
scroll to position [1391, 0]
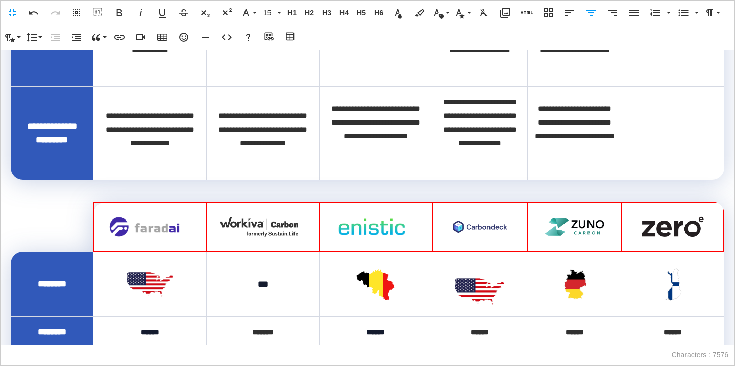
click at [676, 133] on p at bounding box center [673, 130] width 89 height 8
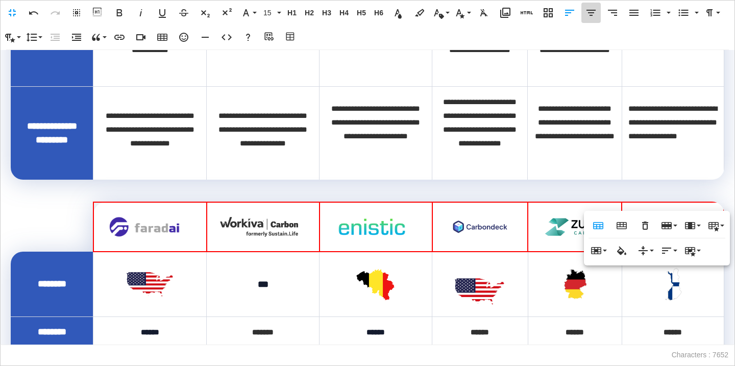
click at [596, 13] on icon "button" at bounding box center [591, 13] width 12 height 12
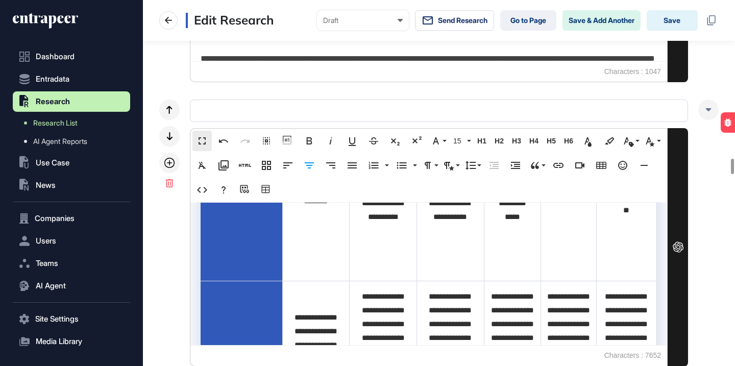
scroll to position [1819, 0]
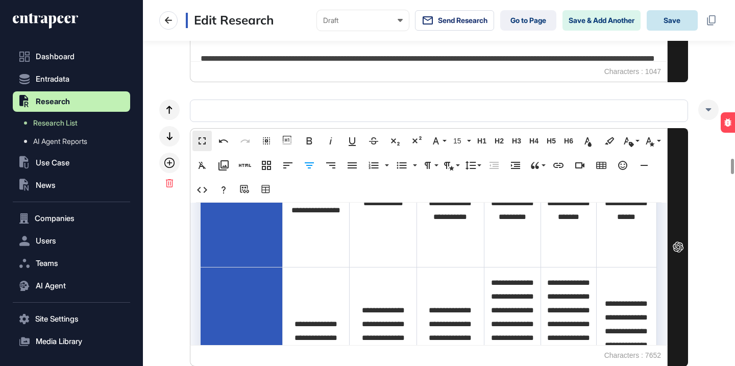
click at [670, 26] on button "Save" at bounding box center [672, 20] width 51 height 20
click at [675, 16] on button "Save" at bounding box center [672, 20] width 51 height 20
click at [671, 21] on button "Save" at bounding box center [672, 20] width 51 height 20
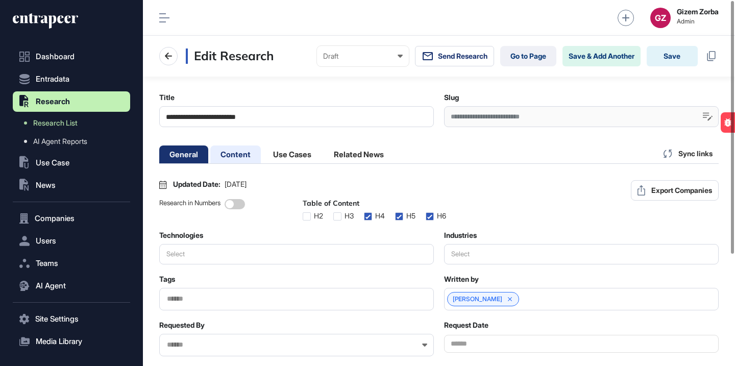
click at [263, 154] on li "Content" at bounding box center [292, 155] width 59 height 18
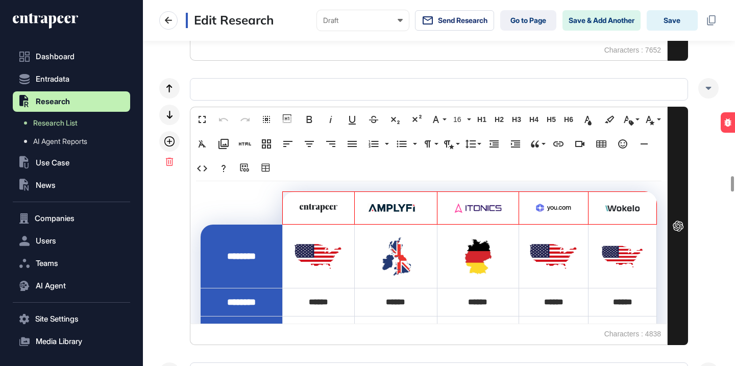
scroll to position [5, 0]
click at [262, 279] on td "********" at bounding box center [242, 257] width 82 height 64
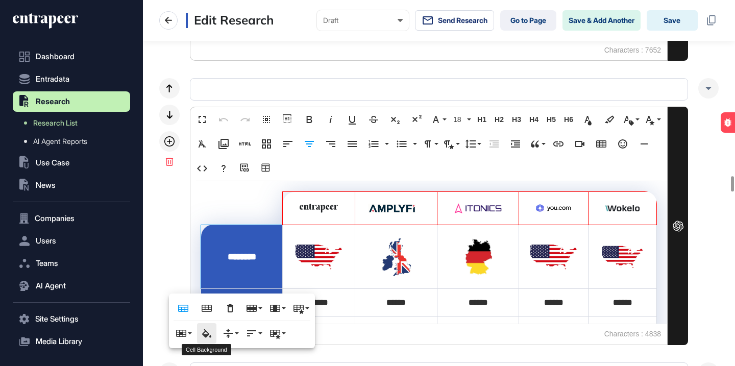
click at [211, 332] on icon "button" at bounding box center [207, 333] width 12 height 12
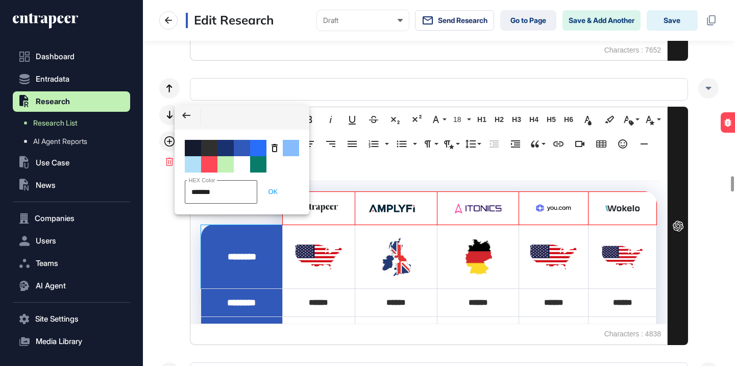
click at [233, 196] on input "*******" at bounding box center [221, 191] width 73 height 23
click at [277, 193] on button "OK" at bounding box center [273, 191] width 19 height 20
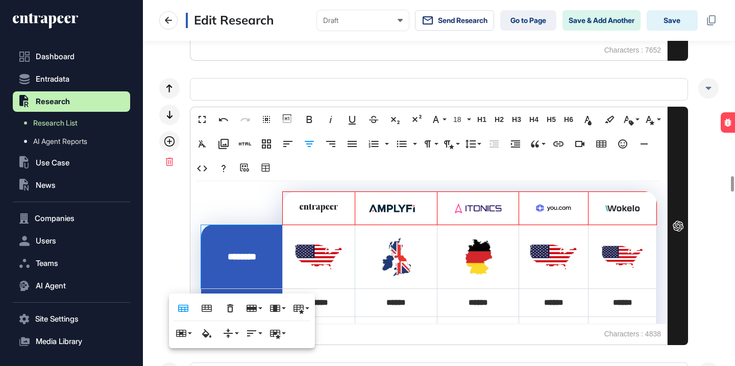
click at [710, 78] on div "Fullscreen Undo Redo Select All Show blocks Bold Italic Underline Strikethrough…" at bounding box center [439, 211] width 560 height 267
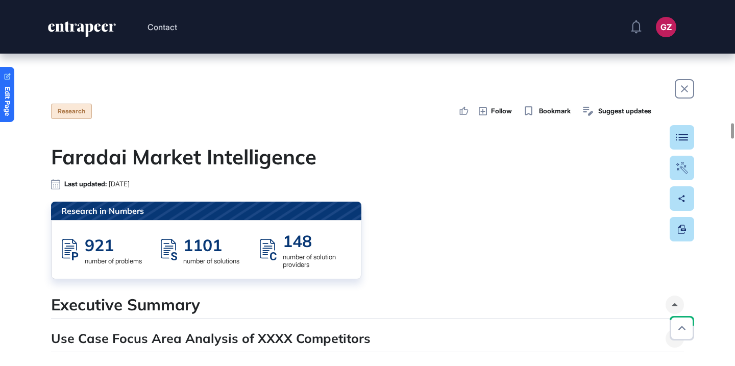
scroll to position [1, 1]
